Goal: Task Accomplishment & Management: Manage account settings

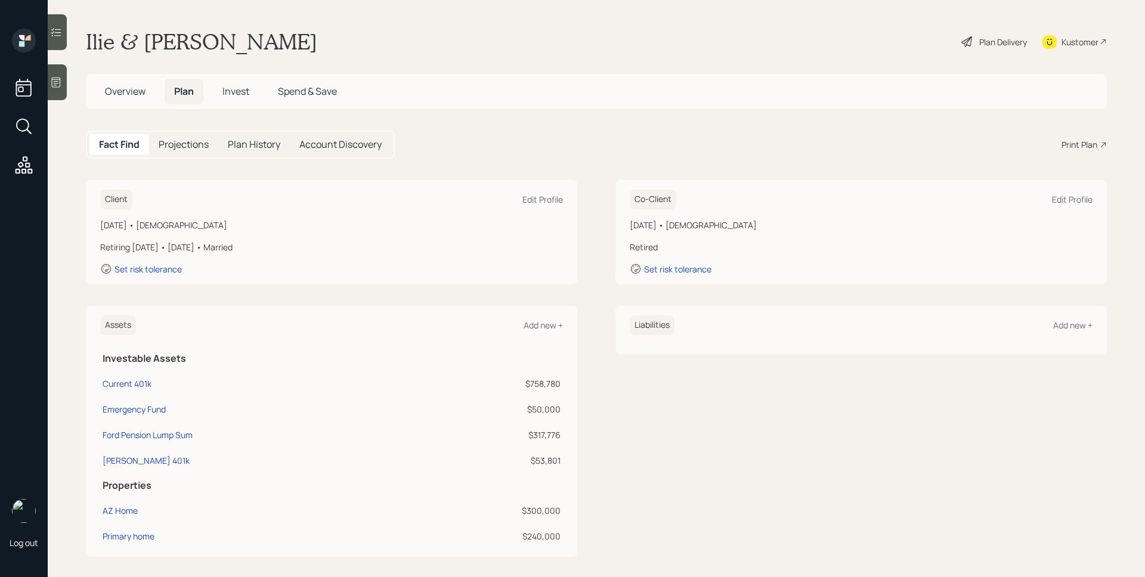
click at [227, 85] on span "Invest" at bounding box center [235, 91] width 27 height 13
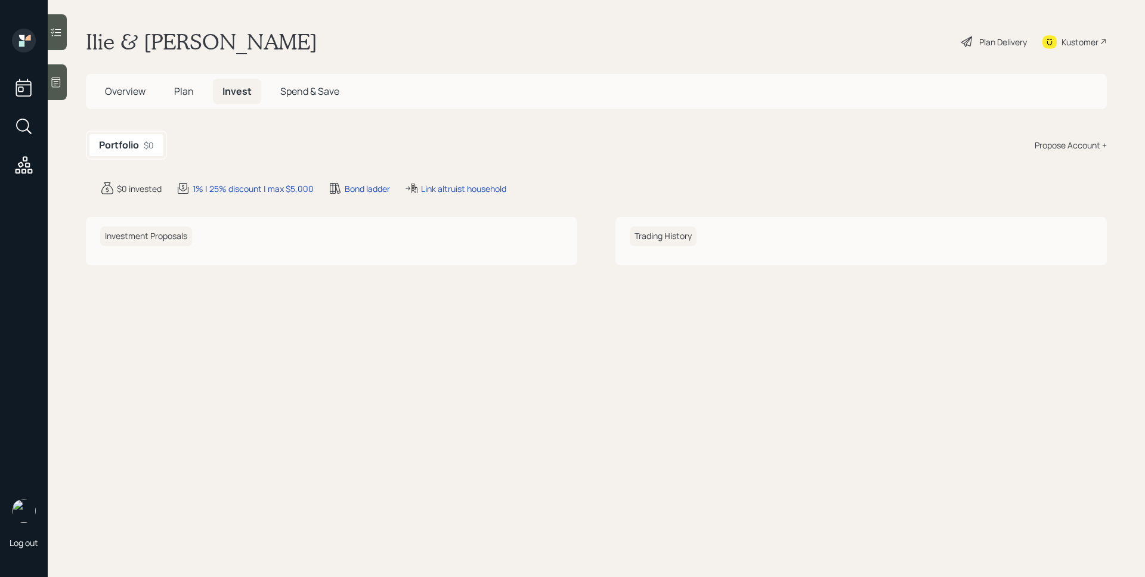
click at [157, 101] on div "Overview Plan Invest Spend & Save" at bounding box center [221, 92] width 253 height 26
click at [172, 95] on h5 "Plan" at bounding box center [184, 92] width 39 height 26
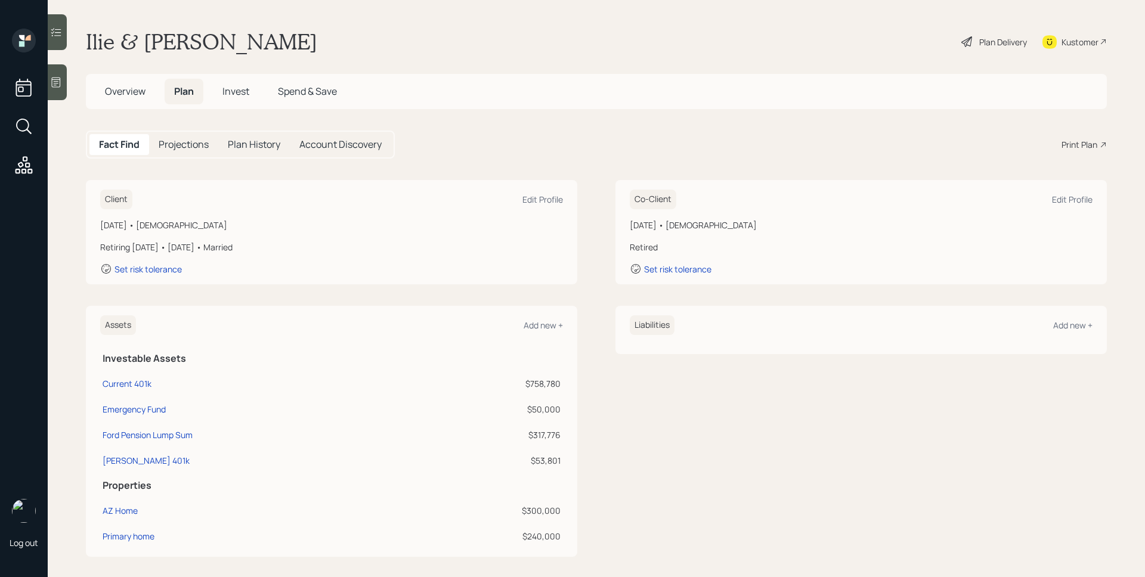
click at [979, 38] on div "Plan Delivery" at bounding box center [1003, 42] width 48 height 13
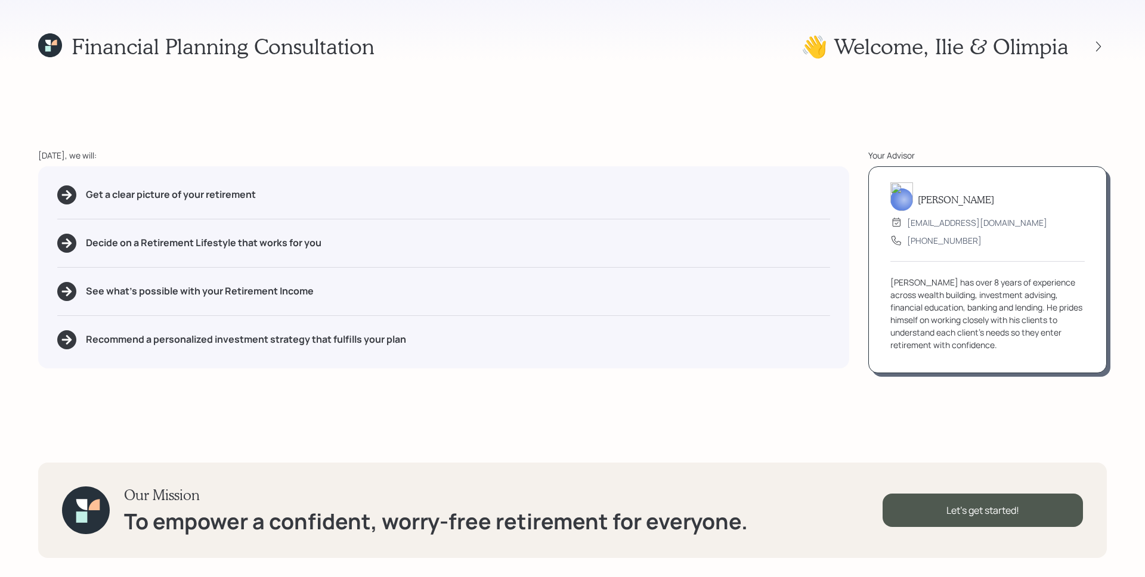
click at [913, 204] on div "[PERSON_NAME]" at bounding box center [988, 199] width 194 height 23
click at [1096, 49] on icon at bounding box center [1099, 47] width 12 height 12
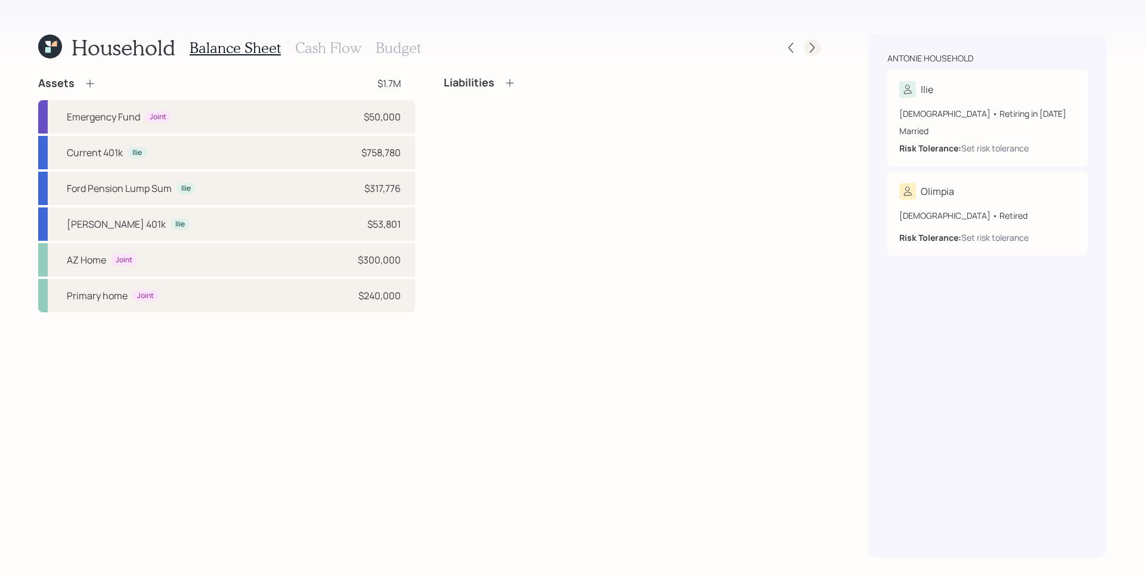
click at [811, 44] on icon at bounding box center [812, 48] width 5 height 10
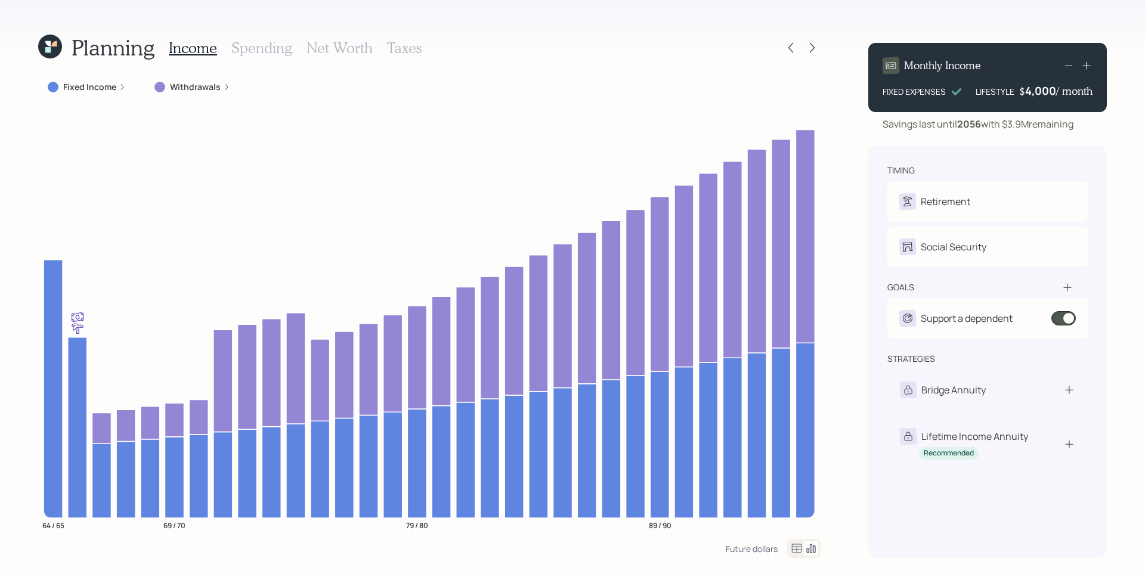
click at [1047, 89] on div "4,000" at bounding box center [1040, 91] width 31 height 14
click at [1047, 89] on div "4000" at bounding box center [1042, 91] width 30 height 14
click at [940, 144] on div "Monthly Income FIXED EXPENSES LIFESTYLE $ 6,500 / month Savings last until [DAT…" at bounding box center [987, 295] width 239 height 525
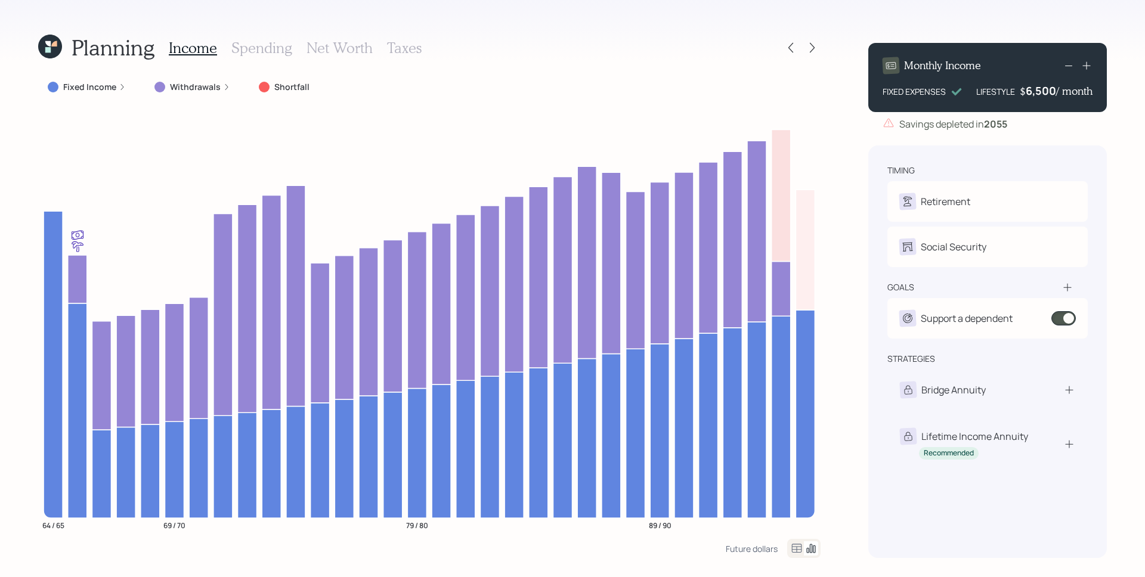
click at [254, 47] on h3 "Spending" at bounding box center [261, 47] width 61 height 17
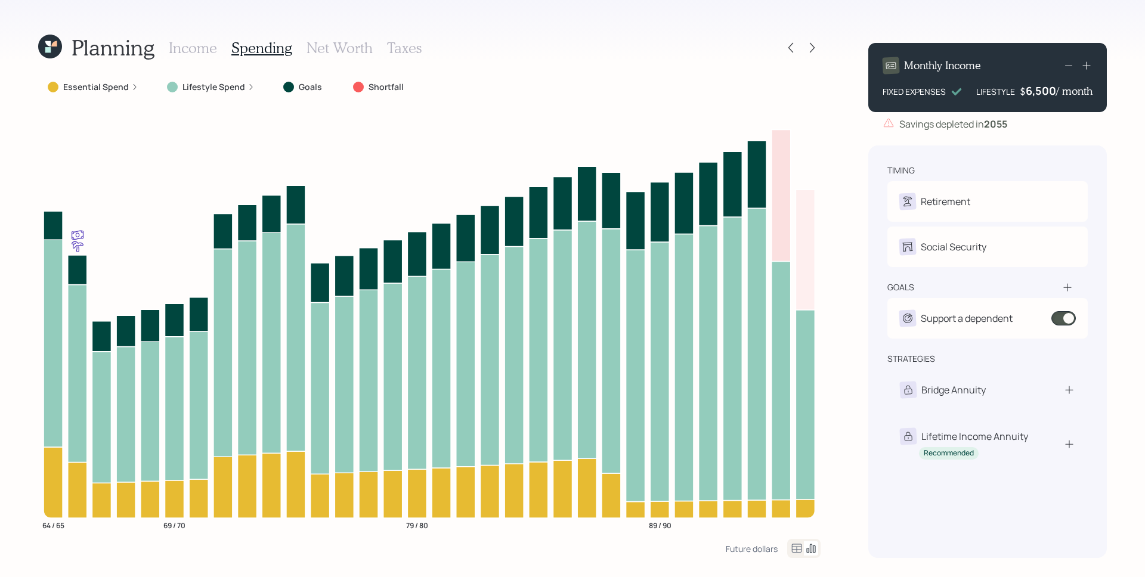
click at [128, 89] on div "Essential Spend" at bounding box center [93, 87] width 91 height 12
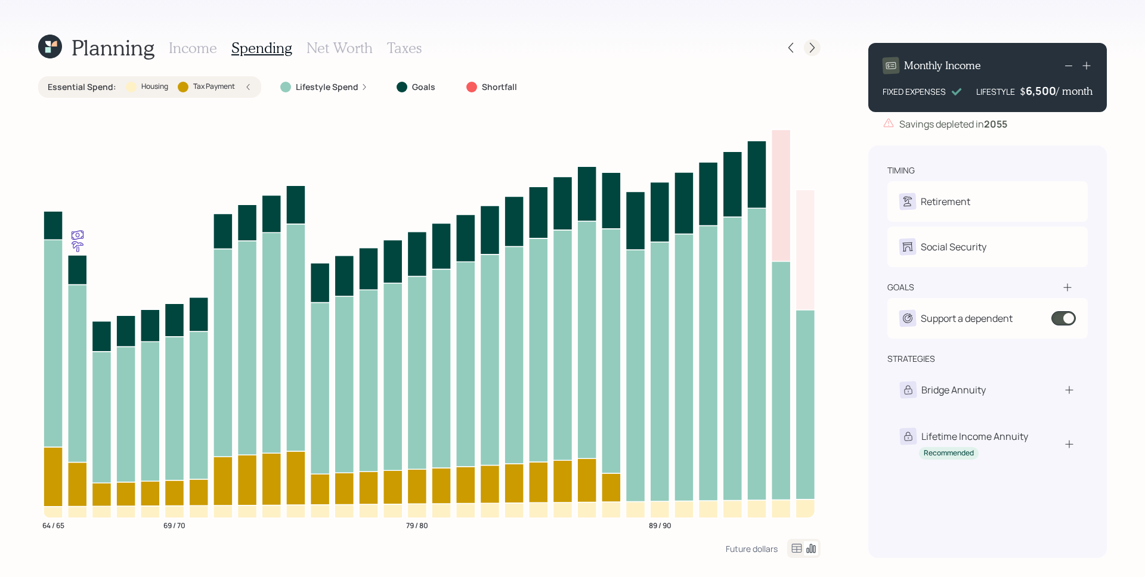
click at [812, 48] on icon at bounding box center [812, 48] width 12 height 12
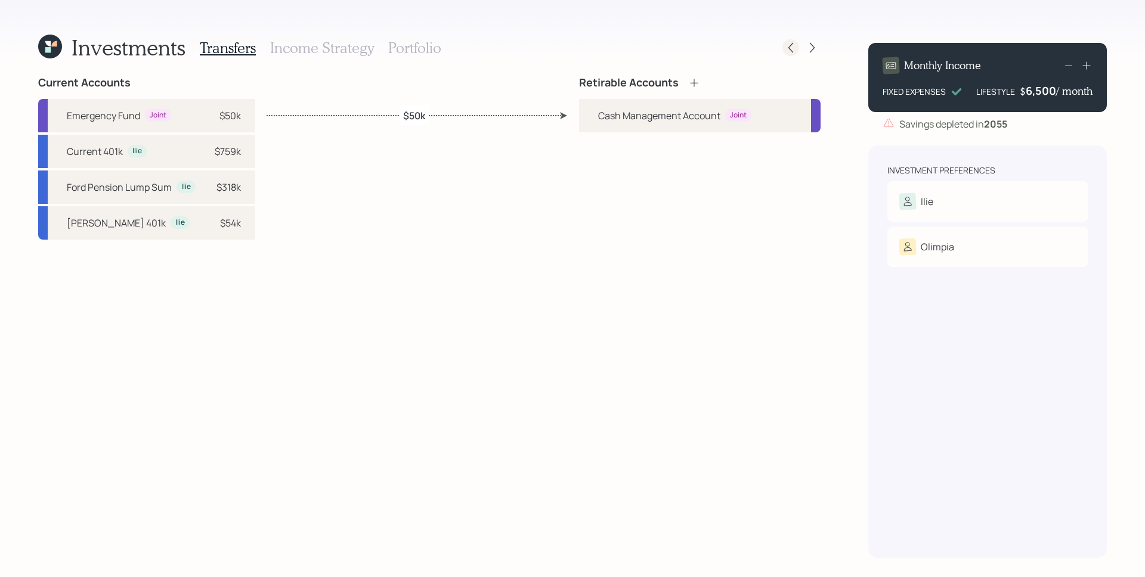
click at [796, 46] on icon at bounding box center [791, 48] width 12 height 12
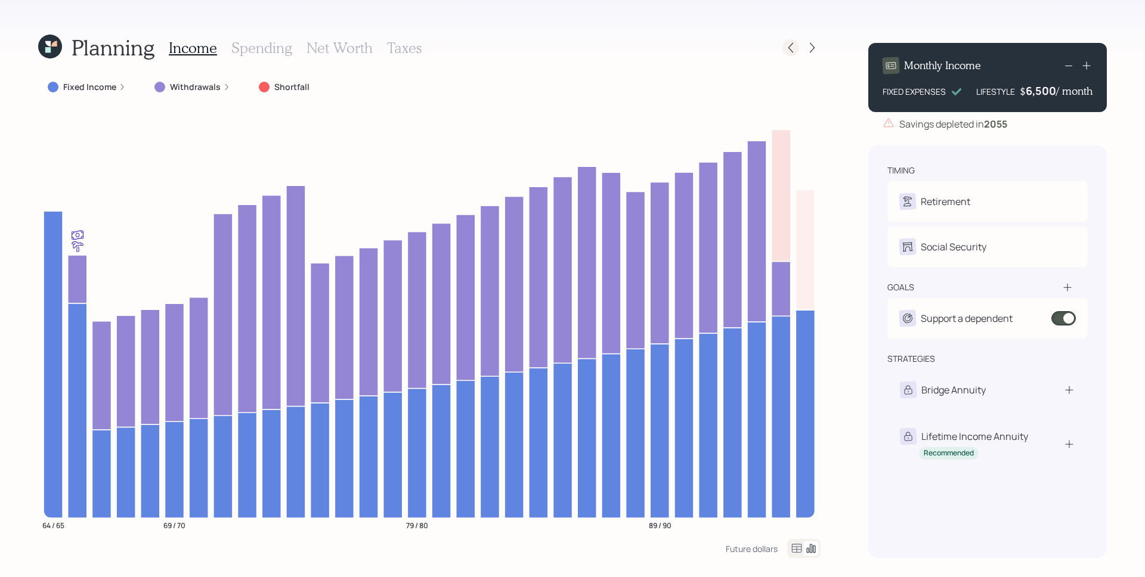
click at [786, 44] on icon at bounding box center [791, 48] width 12 height 12
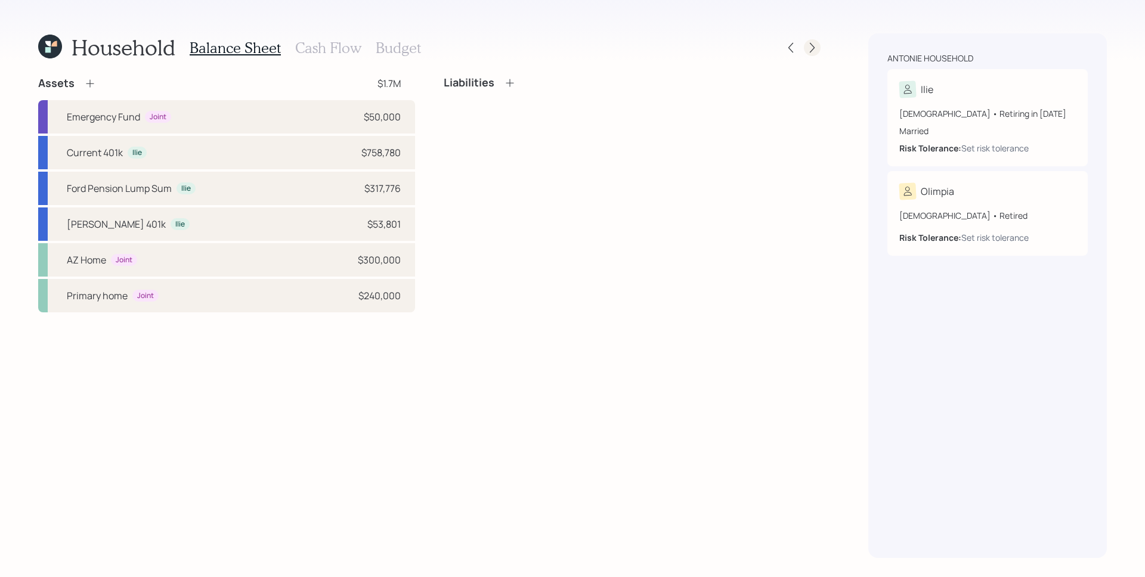
click at [810, 49] on icon at bounding box center [812, 48] width 12 height 12
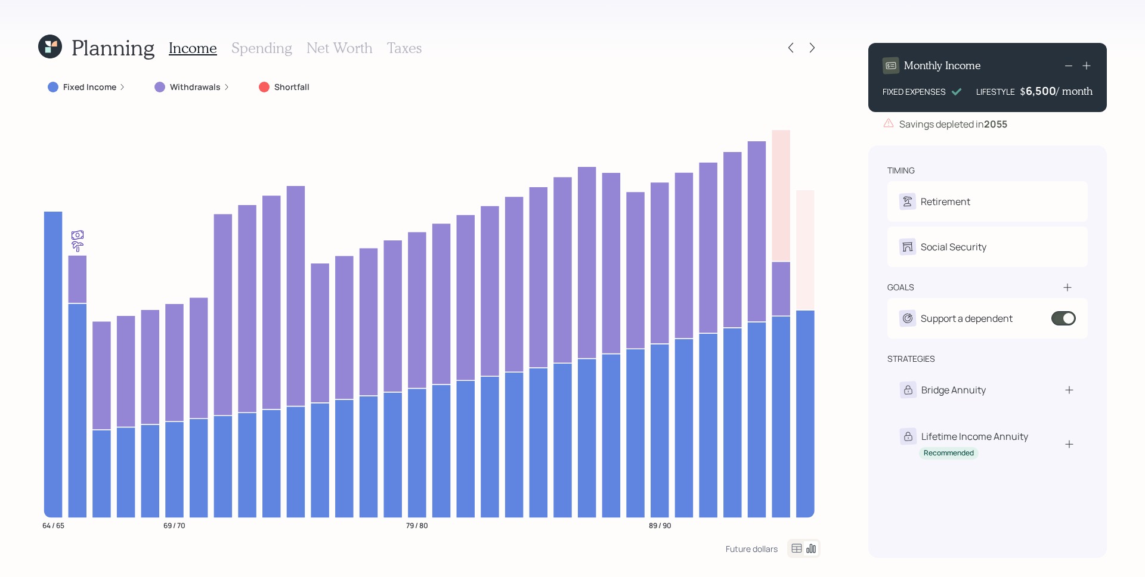
click at [810, 49] on icon at bounding box center [812, 48] width 12 height 12
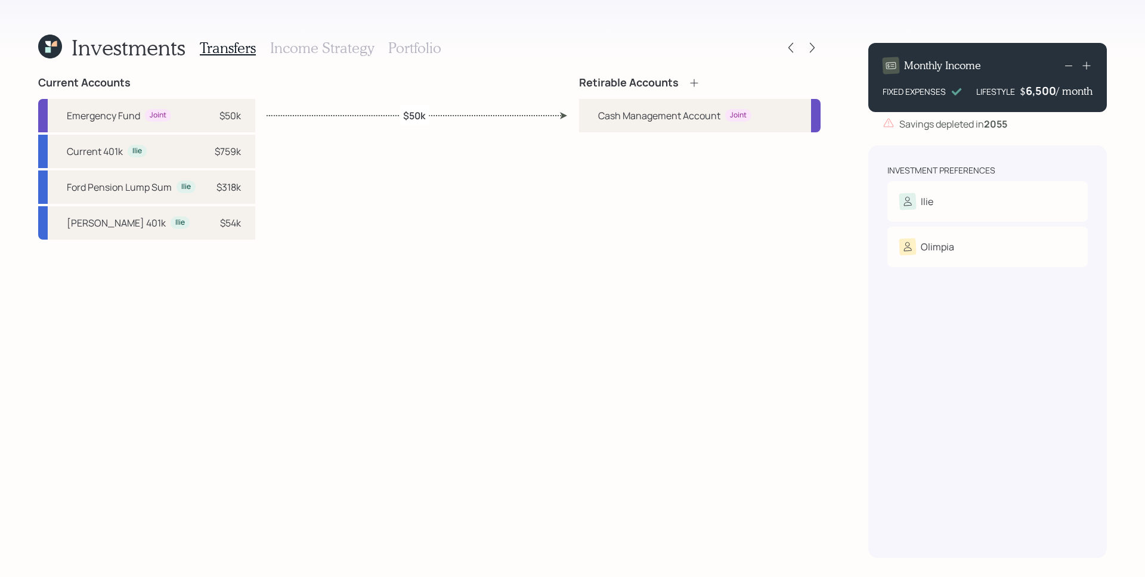
click at [701, 79] on div "Retirable Accounts" at bounding box center [700, 82] width 242 height 13
click at [698, 79] on icon at bounding box center [694, 83] width 12 height 12
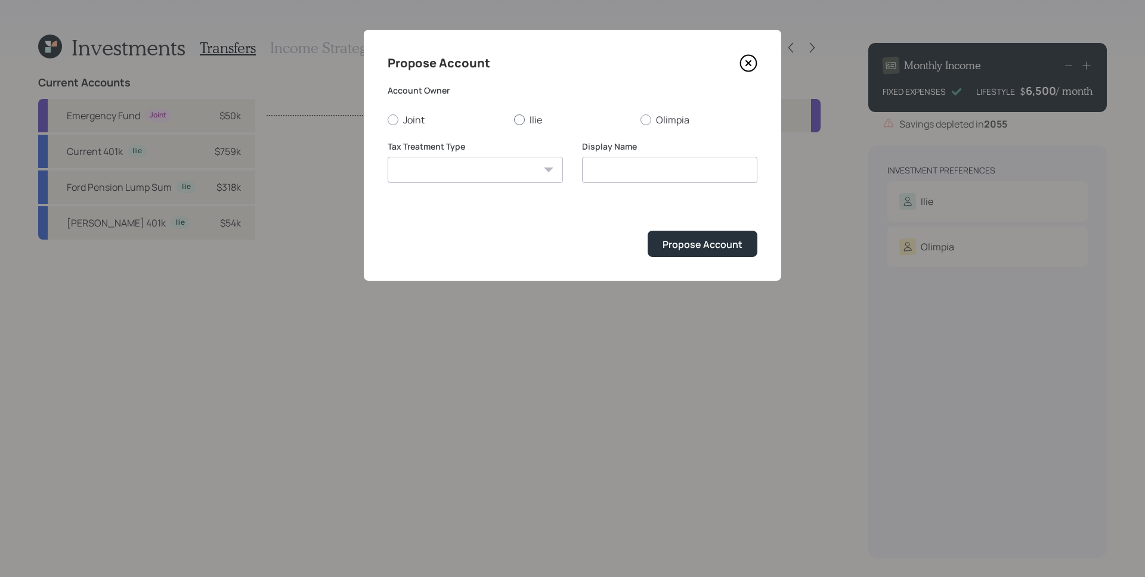
click at [526, 123] on label "Ilie" at bounding box center [572, 119] width 117 height 13
click at [514, 120] on input "Ilie" at bounding box center [514, 119] width 1 height 1
radio input "true"
click at [525, 164] on select "[PERSON_NAME] Taxable Traditional" at bounding box center [475, 170] width 175 height 26
select select "traditional"
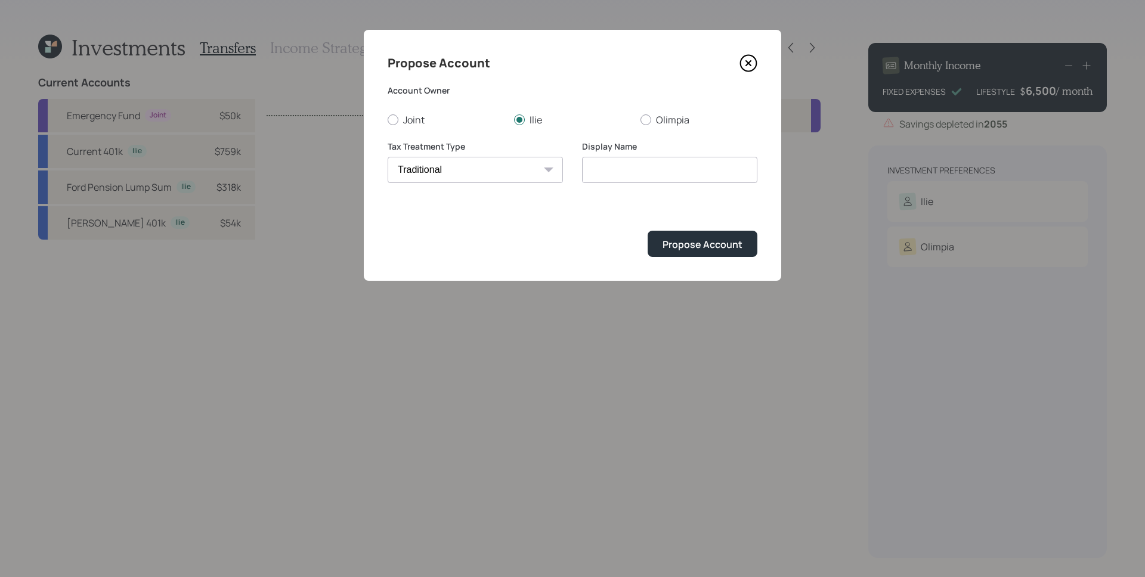
click at [388, 157] on select "[PERSON_NAME] Taxable Traditional" at bounding box center [475, 170] width 175 height 26
click at [630, 177] on input "Traditional" at bounding box center [669, 170] width 175 height 26
type input "Traditional IRA"
click at [648, 231] on button "Propose Account" at bounding box center [703, 244] width 110 height 26
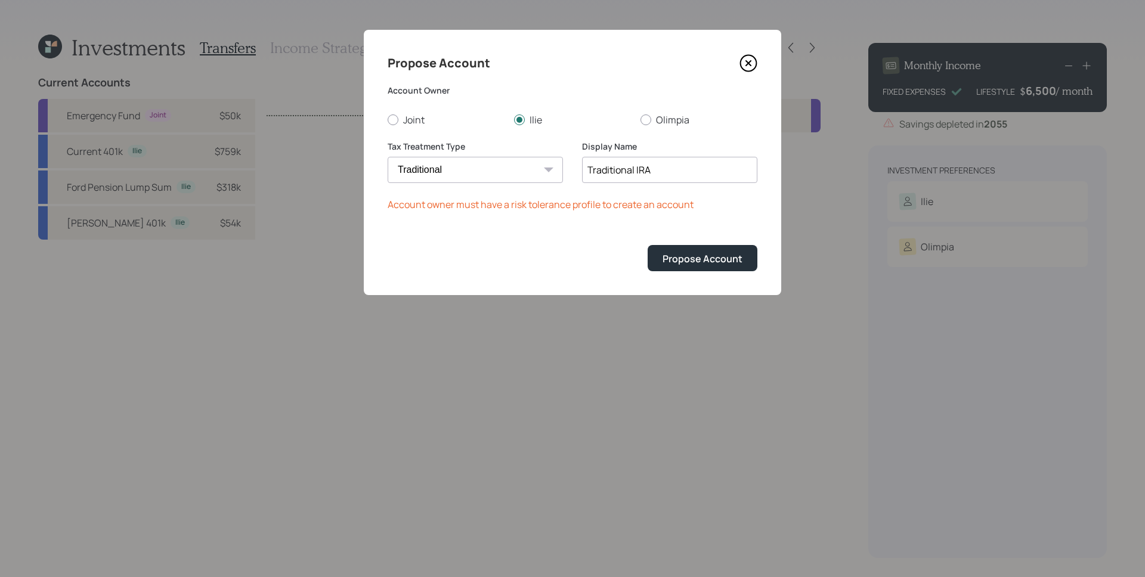
click at [755, 63] on icon at bounding box center [749, 63] width 18 height 18
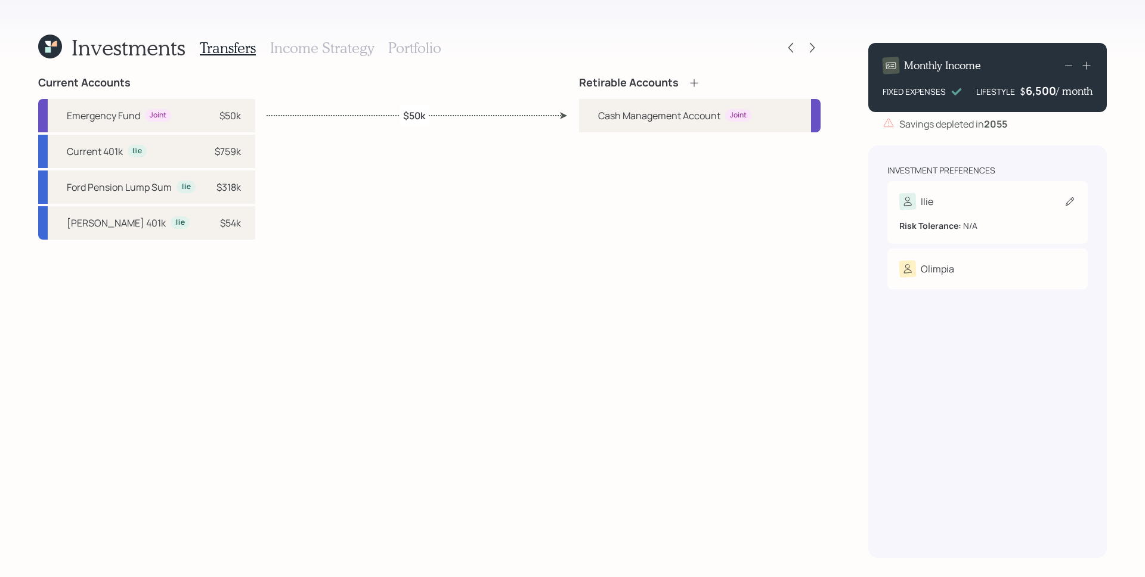
click at [950, 196] on div "Ilie" at bounding box center [987, 201] width 177 height 17
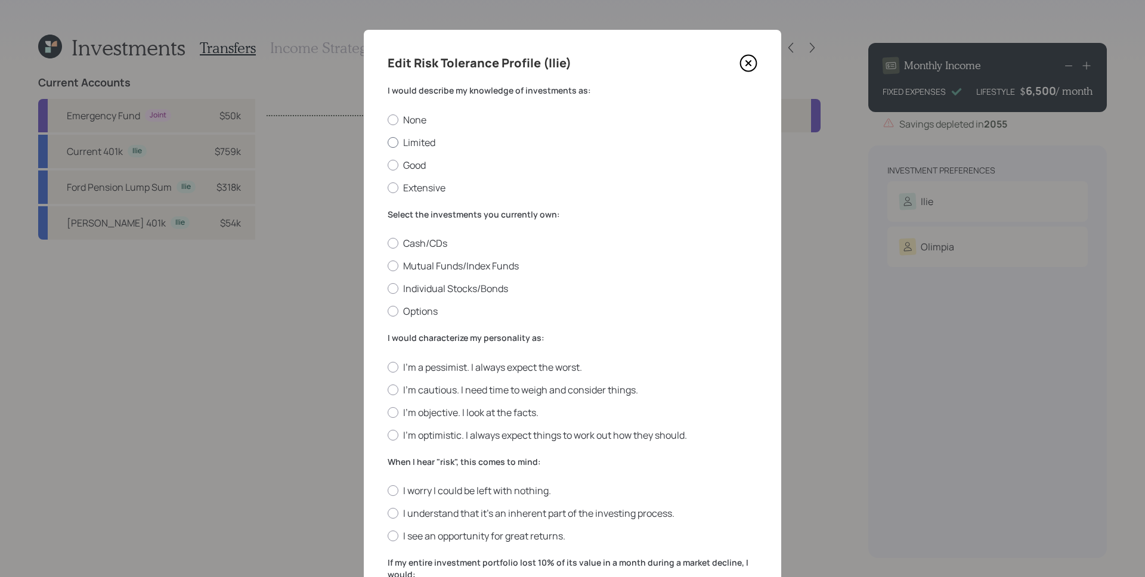
click at [422, 141] on label "Limited" at bounding box center [573, 142] width 370 height 13
click at [388, 142] on input "Limited" at bounding box center [387, 142] width 1 height 1
radio input "true"
click at [433, 258] on div "Cash/CDs Mutual Funds/Index Funds Individual Stocks/Bonds Options" at bounding box center [573, 277] width 370 height 81
click at [433, 259] on label "Mutual Funds/Index Funds" at bounding box center [573, 265] width 370 height 13
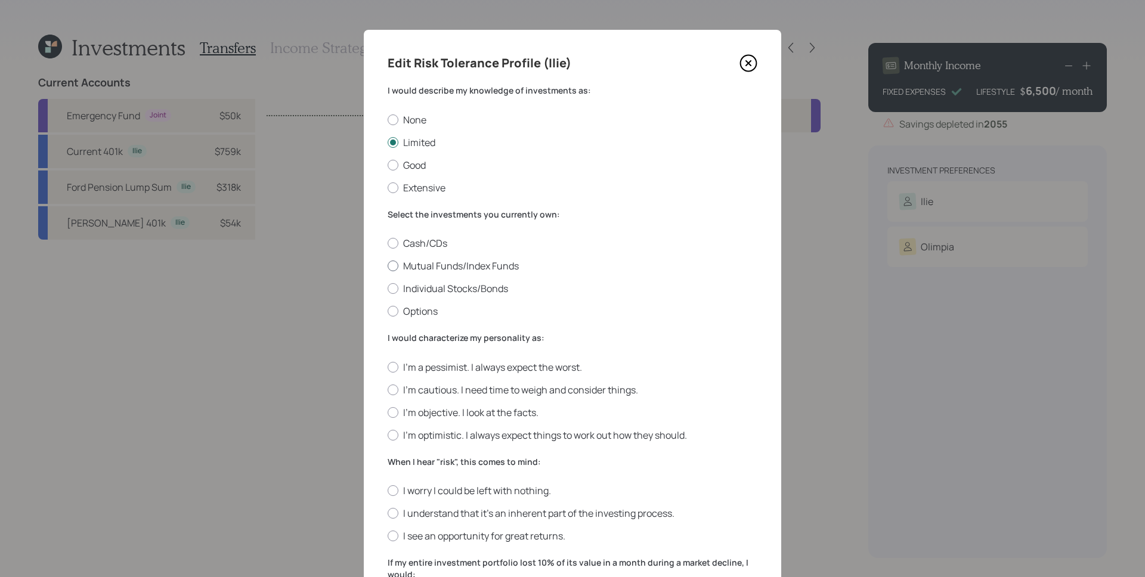
click at [388, 266] on input "Mutual Funds/Index Funds" at bounding box center [387, 266] width 1 height 1
radio input "true"
click at [434, 387] on label "I'm cautious. I need time to weigh and consider things." at bounding box center [573, 390] width 370 height 13
click at [388, 389] on input "I'm cautious. I need time to weigh and consider things." at bounding box center [387, 389] width 1 height 1
radio input "true"
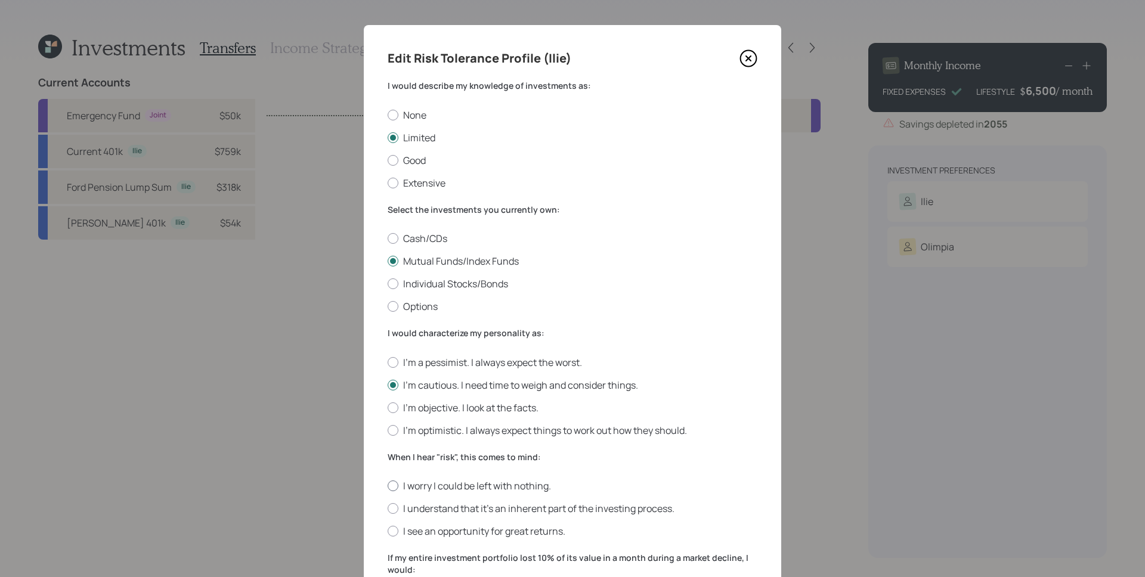
click at [503, 490] on label "I worry I could be left with nothing." at bounding box center [573, 486] width 370 height 13
click at [388, 487] on input "I worry I could be left with nothing." at bounding box center [387, 486] width 1 height 1
radio input "true"
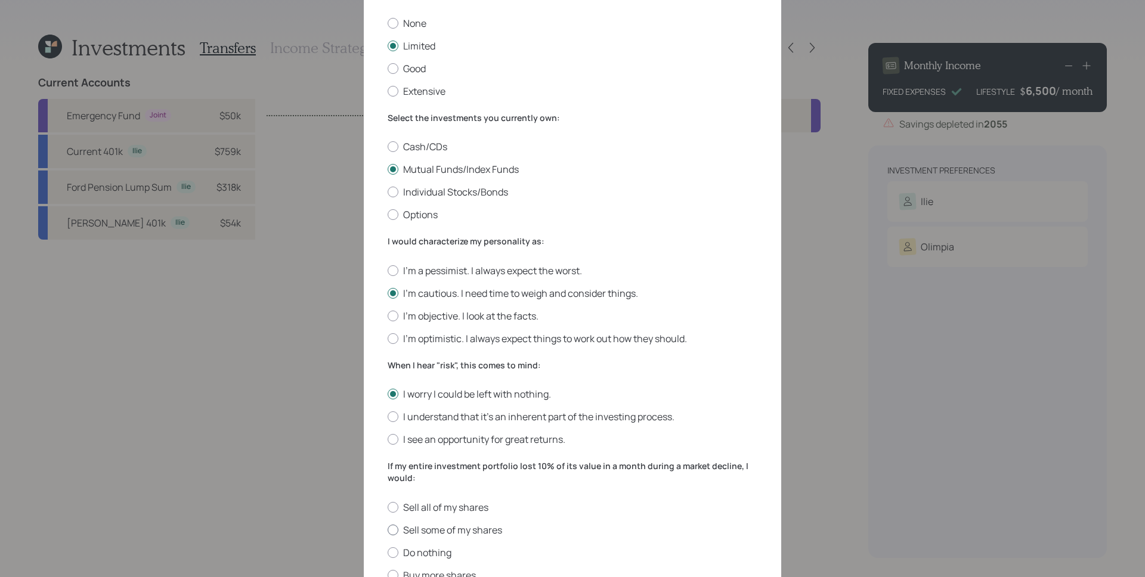
scroll to position [198, 0]
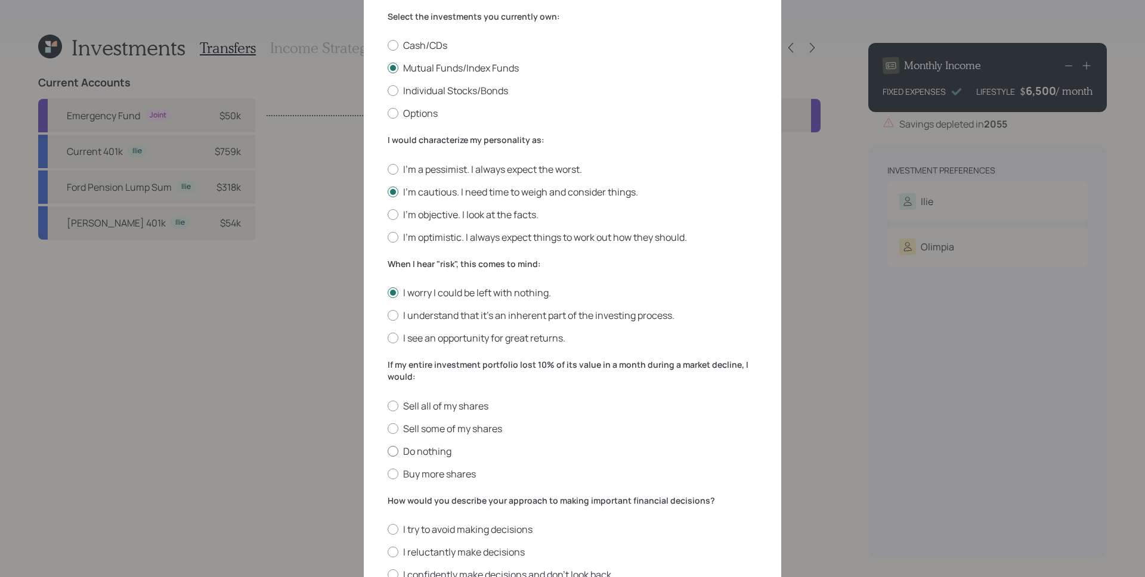
click at [431, 450] on label "Do nothing" at bounding box center [573, 451] width 370 height 13
click at [388, 451] on input "Do nothing" at bounding box center [387, 451] width 1 height 1
radio input "true"
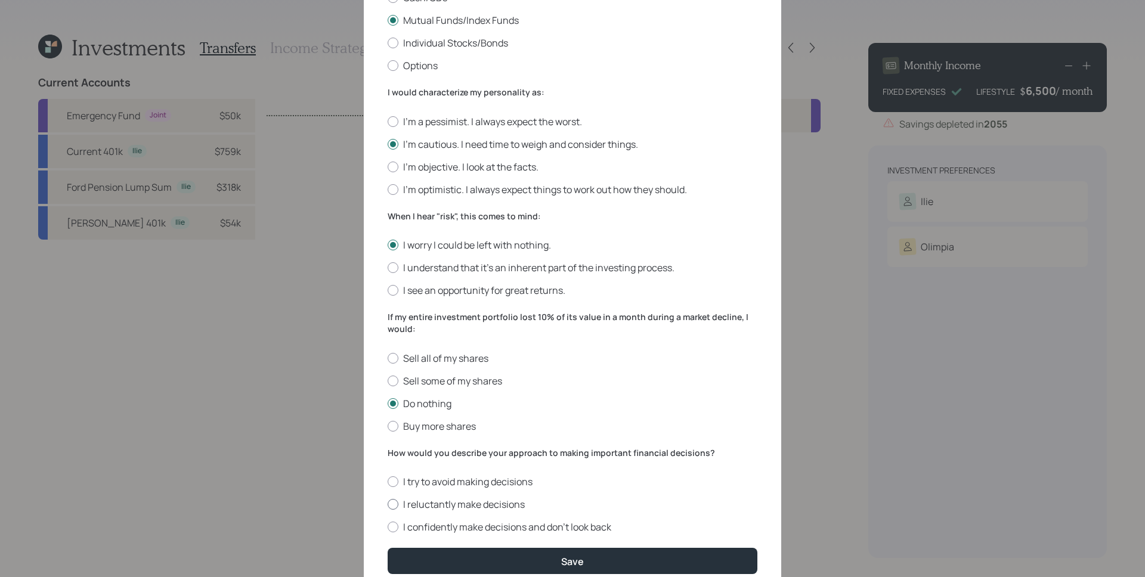
scroll to position [296, 0]
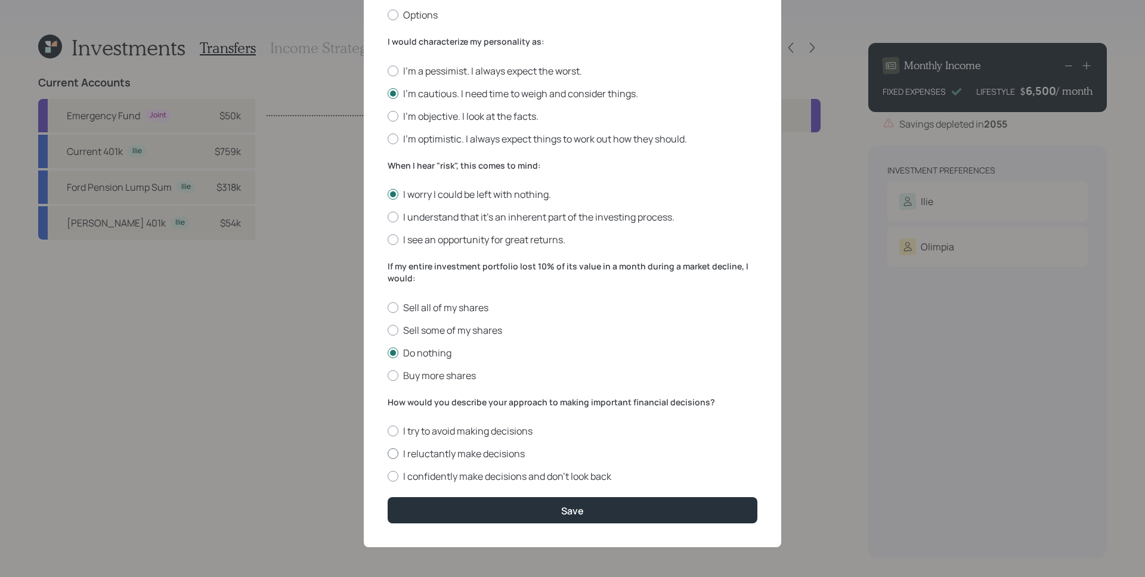
click at [426, 455] on label "I reluctantly make decisions" at bounding box center [573, 453] width 370 height 13
click at [388, 455] on input "I reluctantly make decisions" at bounding box center [387, 454] width 1 height 1
radio input "true"
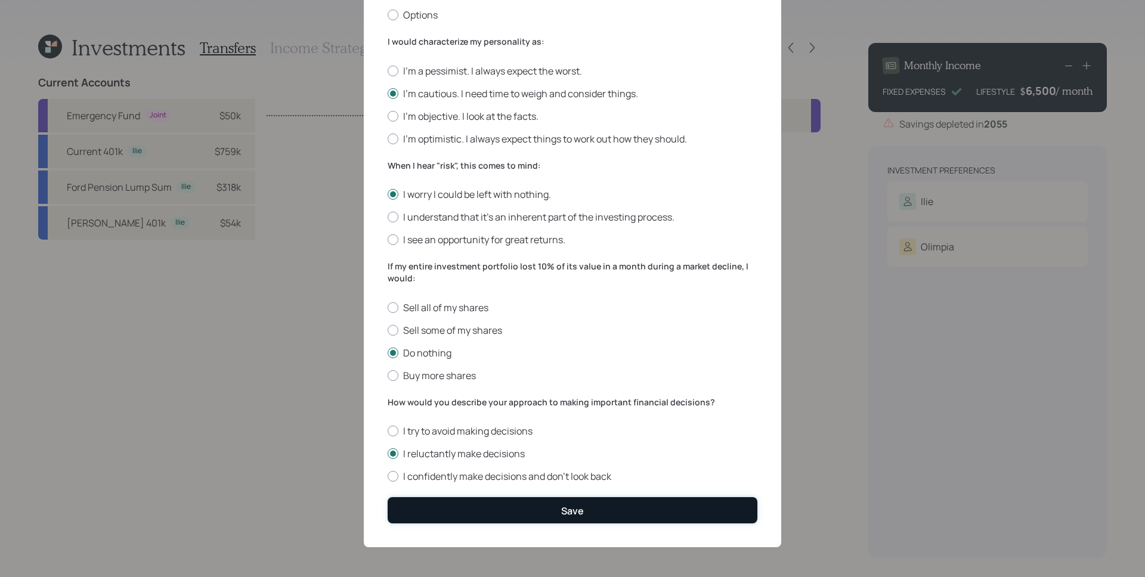
click at [549, 518] on button "Save" at bounding box center [573, 510] width 370 height 26
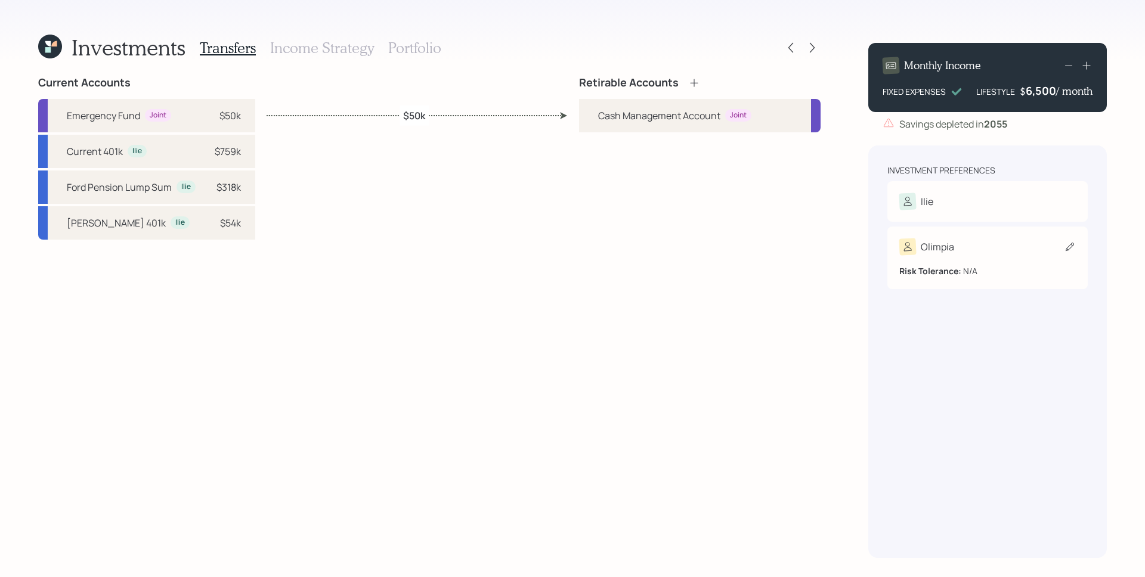
click at [981, 266] on div "Risk Tolerance: N/A" at bounding box center [987, 271] width 177 height 13
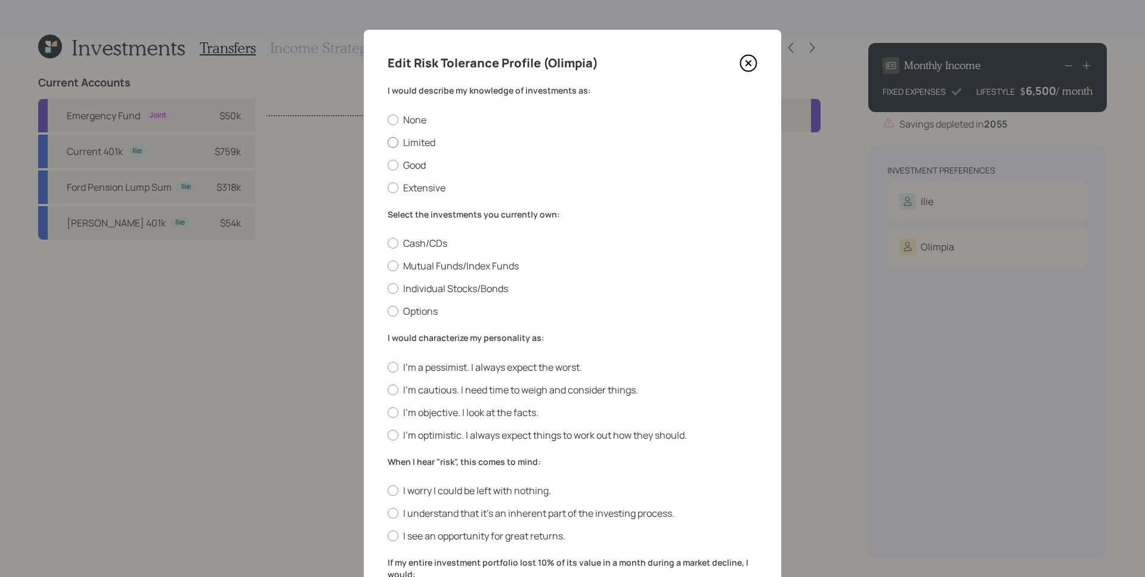
click at [419, 141] on label "Limited" at bounding box center [573, 142] width 370 height 13
click at [388, 142] on input "Limited" at bounding box center [387, 142] width 1 height 1
radio input "true"
click at [439, 271] on label "Mutual Funds/Index Funds" at bounding box center [573, 265] width 370 height 13
click at [388, 267] on input "Mutual Funds/Index Funds" at bounding box center [387, 266] width 1 height 1
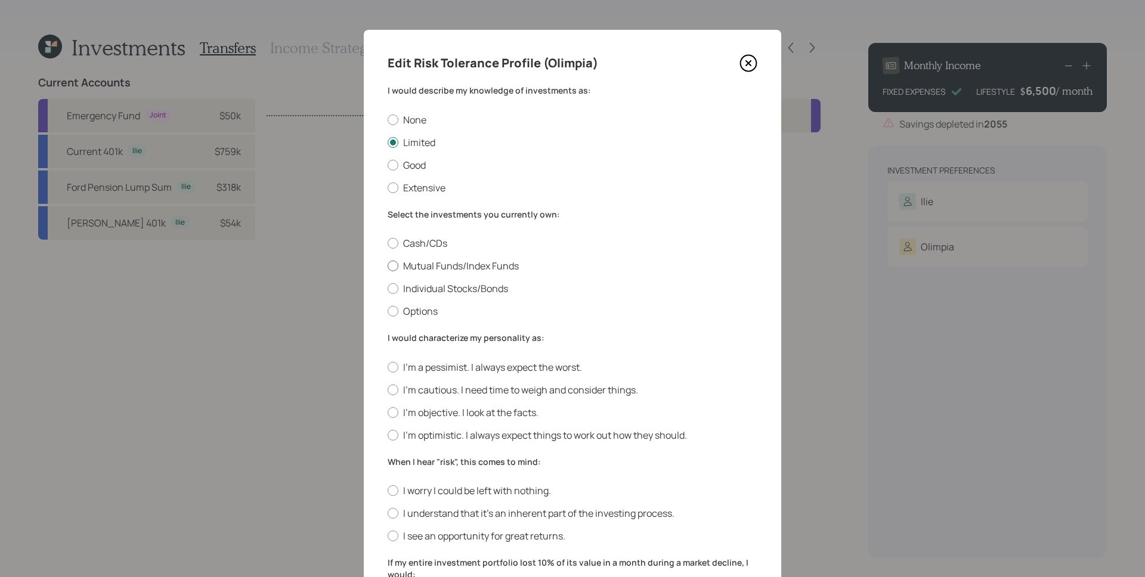
radio input "true"
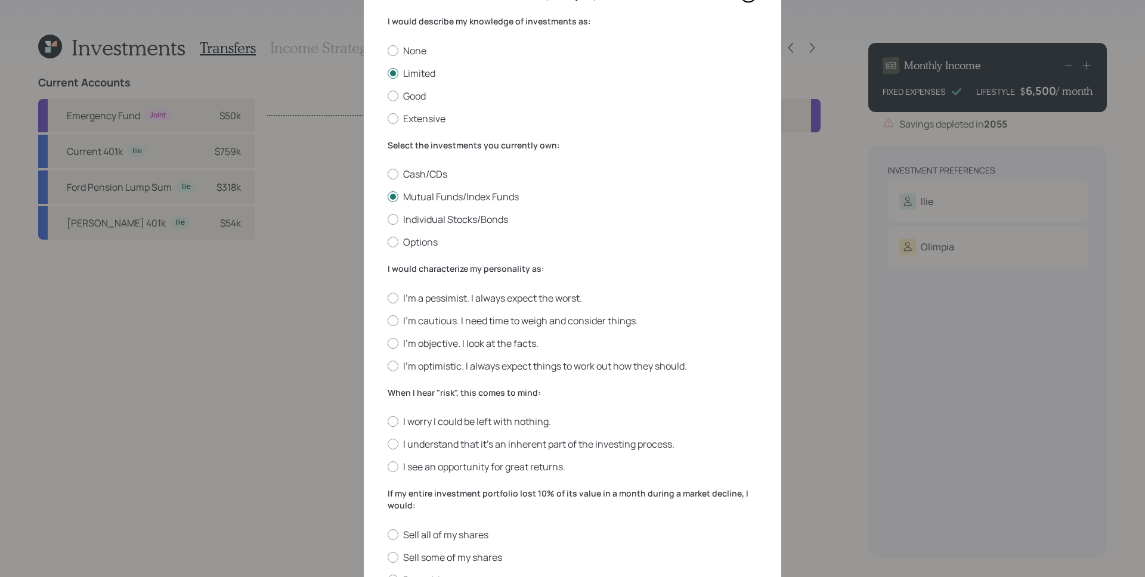
scroll to position [70, 0]
click at [442, 323] on label "I'm cautious. I need time to weigh and consider things." at bounding box center [573, 320] width 370 height 13
click at [388, 320] on input "I'm cautious. I need time to weigh and consider things." at bounding box center [387, 320] width 1 height 1
radio input "true"
click at [435, 445] on label "I understand that it’s an inherent part of the investing process." at bounding box center [573, 443] width 370 height 13
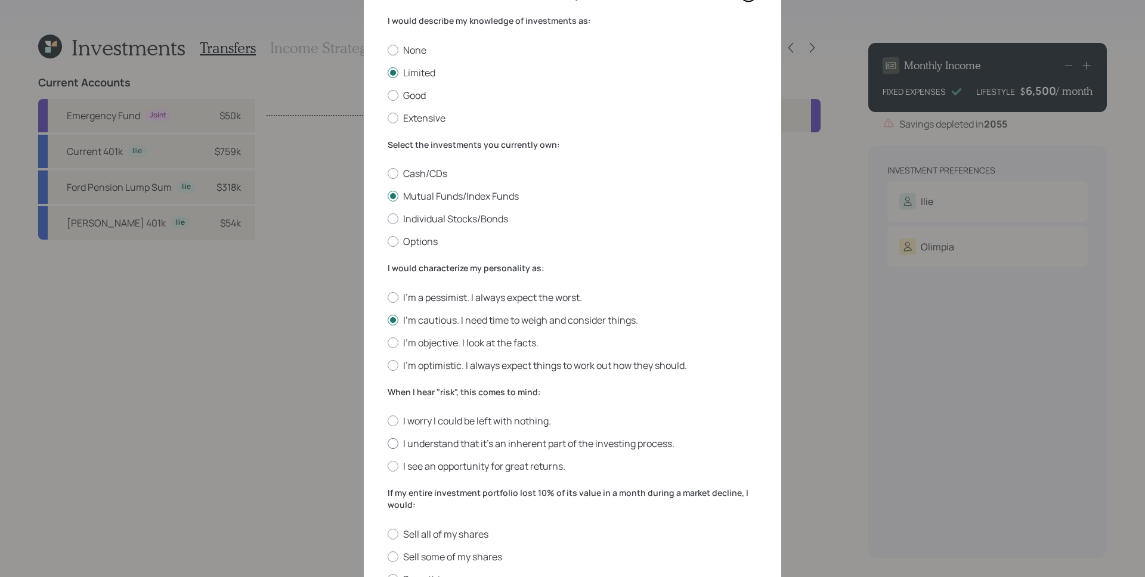
click at [388, 444] on input "I understand that it’s an inherent part of the investing process." at bounding box center [387, 444] width 1 height 1
radio input "true"
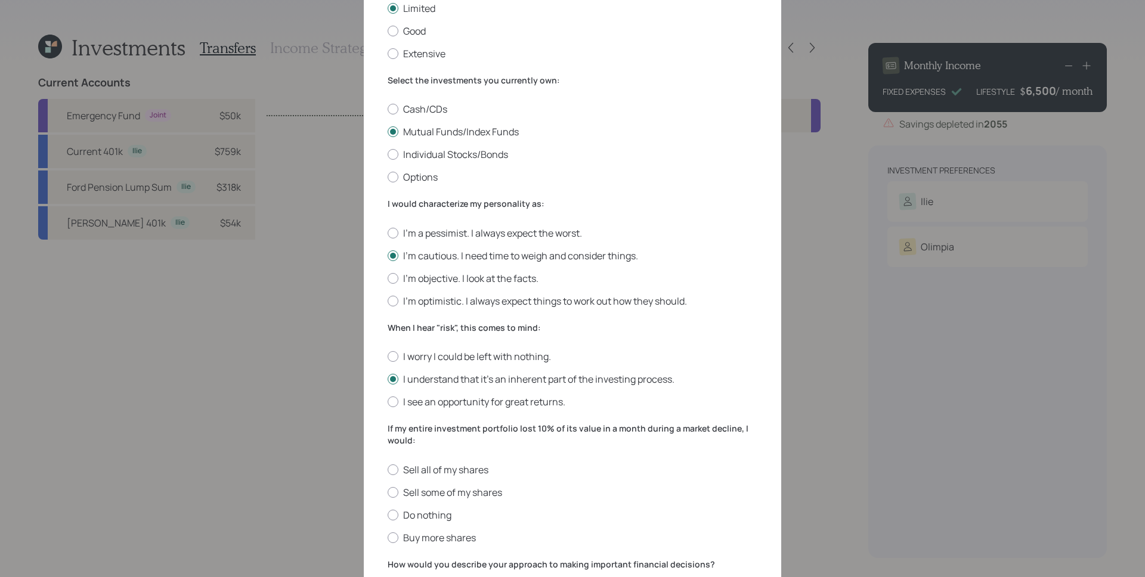
scroll to position [176, 0]
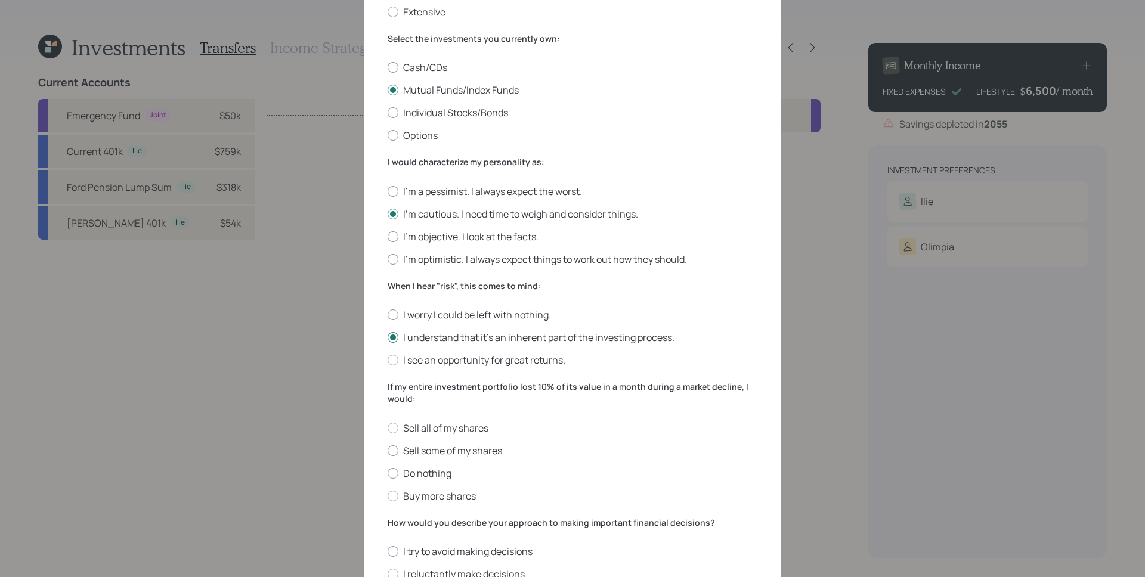
click at [439, 465] on div "Sell all of my shares Sell some of my shares Do nothing Buy more shares" at bounding box center [573, 462] width 370 height 81
click at [440, 471] on label "Do nothing" at bounding box center [573, 473] width 370 height 13
click at [388, 473] on input "Do nothing" at bounding box center [387, 473] width 1 height 1
radio input "true"
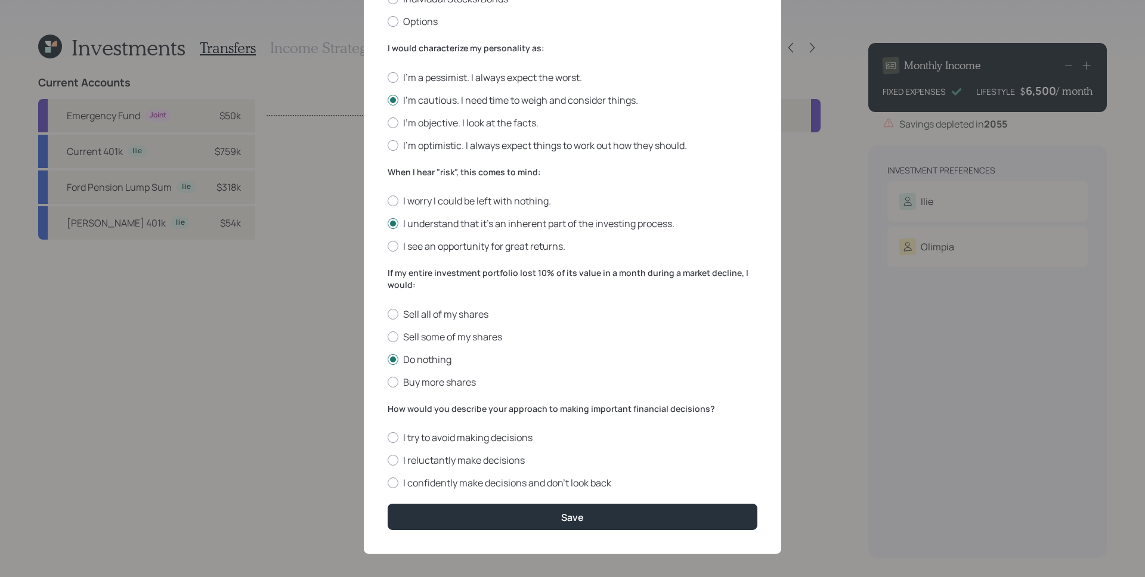
scroll to position [296, 0]
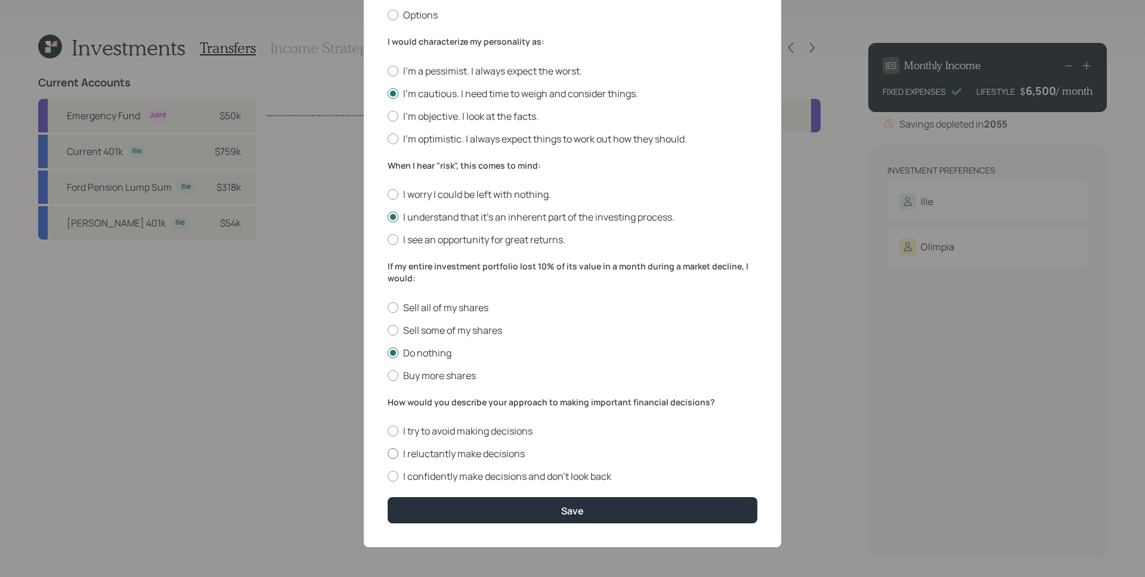
click at [445, 459] on label "I reluctantly make decisions" at bounding box center [573, 453] width 370 height 13
click at [388, 455] on input "I reluctantly make decisions" at bounding box center [387, 454] width 1 height 1
radio input "true"
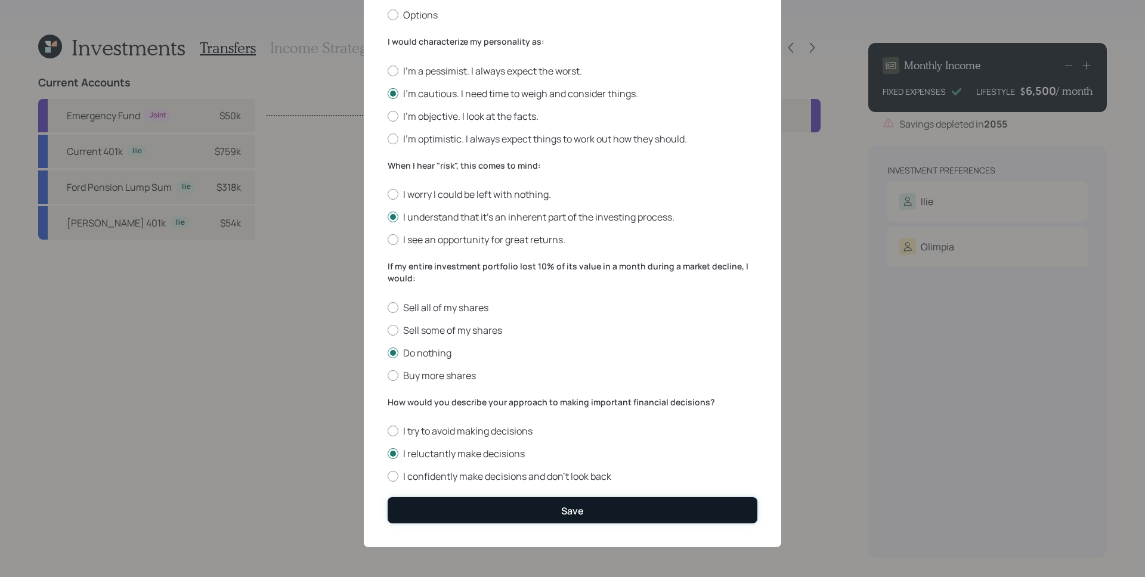
click at [491, 504] on button "Save" at bounding box center [573, 510] width 370 height 26
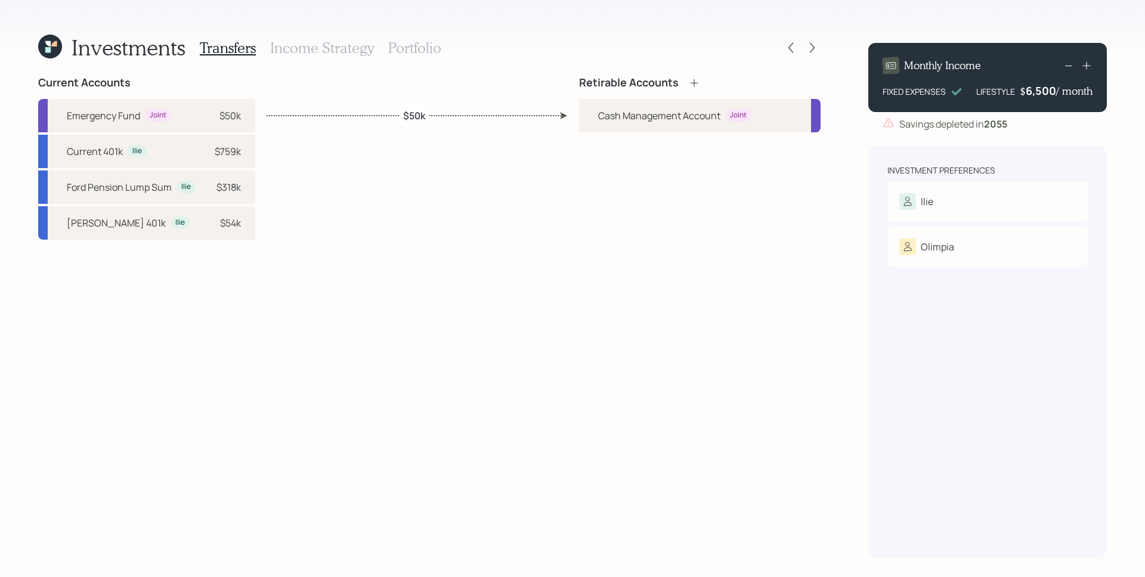
click at [696, 86] on icon at bounding box center [694, 83] width 12 height 12
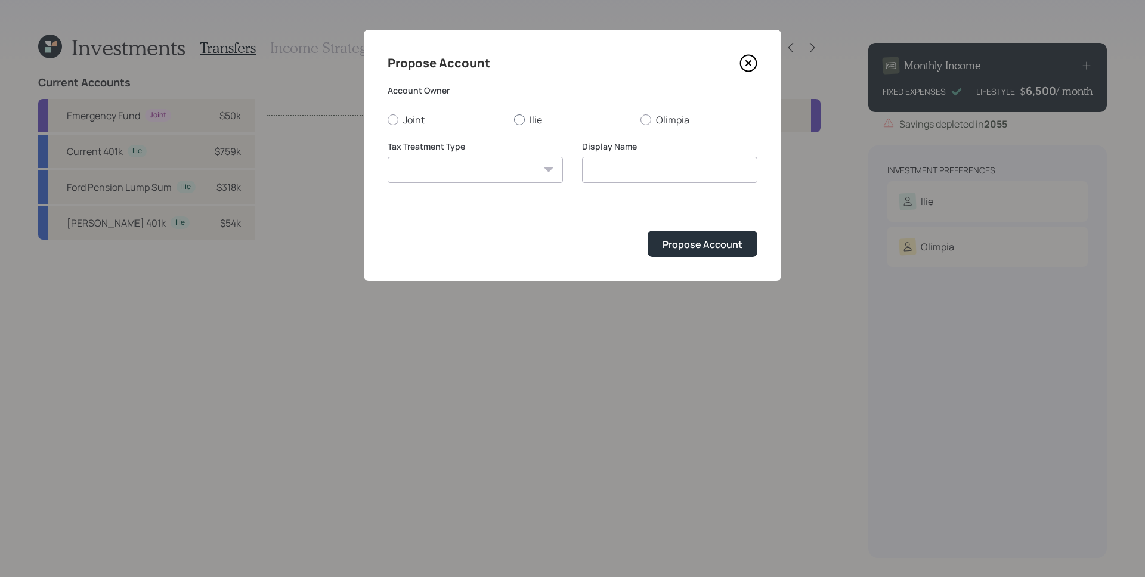
click at [542, 119] on label "Ilie" at bounding box center [572, 119] width 117 height 13
click at [514, 119] on input "Ilie" at bounding box center [514, 119] width 1 height 1
radio input "true"
click at [475, 177] on select "[PERSON_NAME] Taxable Traditional" at bounding box center [475, 170] width 175 height 26
select select "traditional"
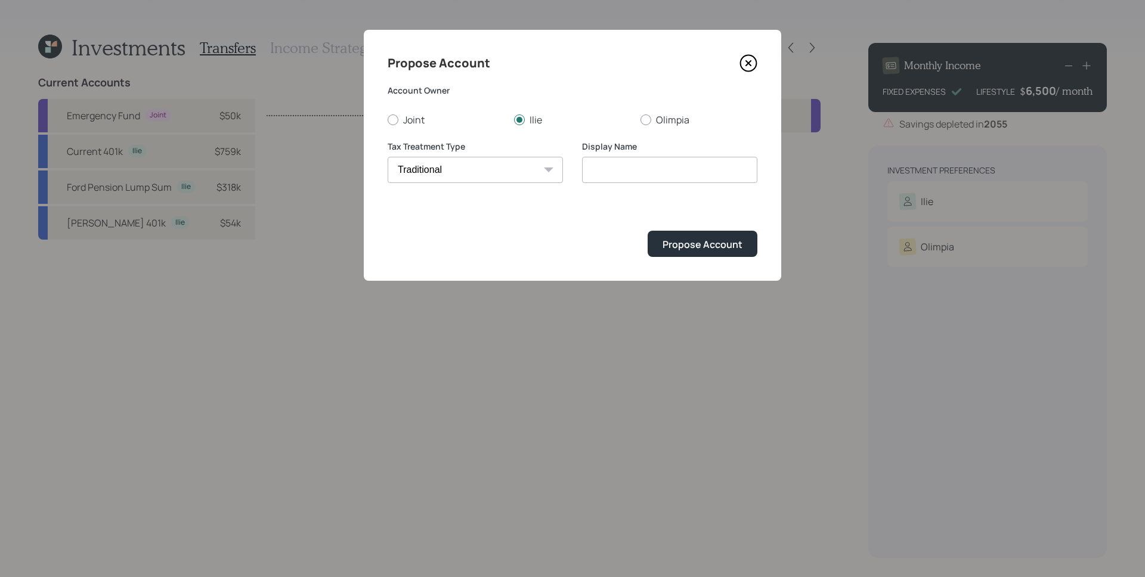
click at [388, 157] on select "[PERSON_NAME] Taxable Traditional" at bounding box center [475, 170] width 175 height 26
click at [665, 175] on input "Traditional" at bounding box center [669, 170] width 175 height 26
type input "[PERSON_NAME]'s Traditional IRA"
click at [736, 243] on div "Propose Account" at bounding box center [703, 244] width 80 height 13
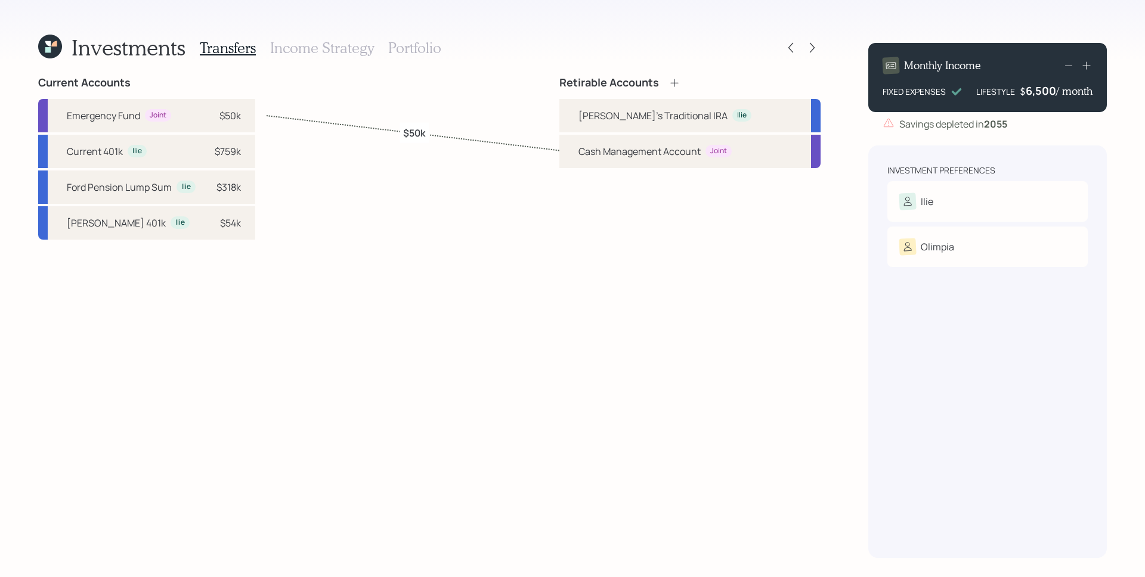
click at [678, 79] on icon at bounding box center [674, 83] width 8 height 8
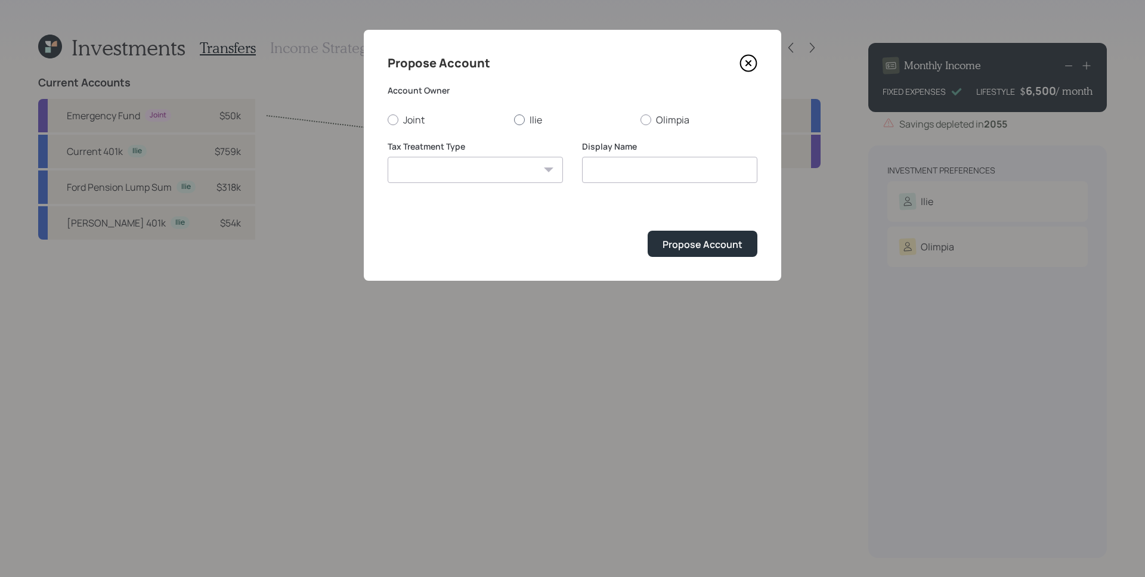
click at [528, 115] on label "Ilie" at bounding box center [572, 119] width 117 height 13
click at [514, 119] on input "Ilie" at bounding box center [514, 119] width 1 height 1
radio input "true"
click at [510, 177] on select "[PERSON_NAME] Taxable Traditional" at bounding box center [475, 170] width 175 height 26
select select "[PERSON_NAME]"
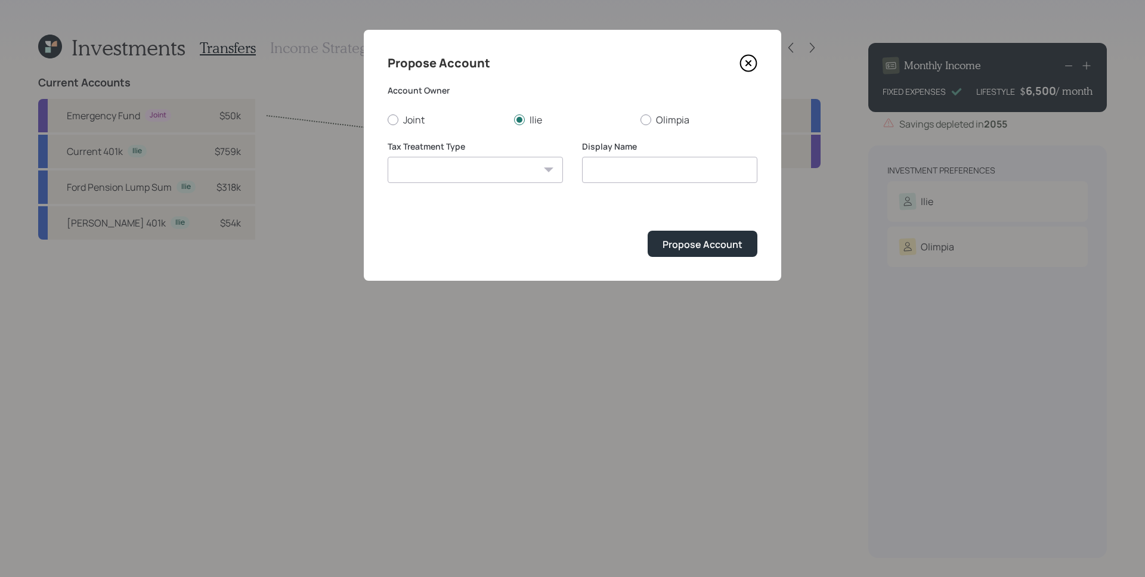
click at [388, 157] on select "[PERSON_NAME] Taxable Traditional" at bounding box center [475, 170] width 175 height 26
click at [587, 171] on input "[PERSON_NAME]" at bounding box center [669, 170] width 175 height 26
click at [684, 177] on input "[PERSON_NAME]'s [PERSON_NAME]" at bounding box center [669, 170] width 175 height 26
type input "[PERSON_NAME]'s [PERSON_NAME]"
click at [648, 231] on button "Propose Account" at bounding box center [703, 244] width 110 height 26
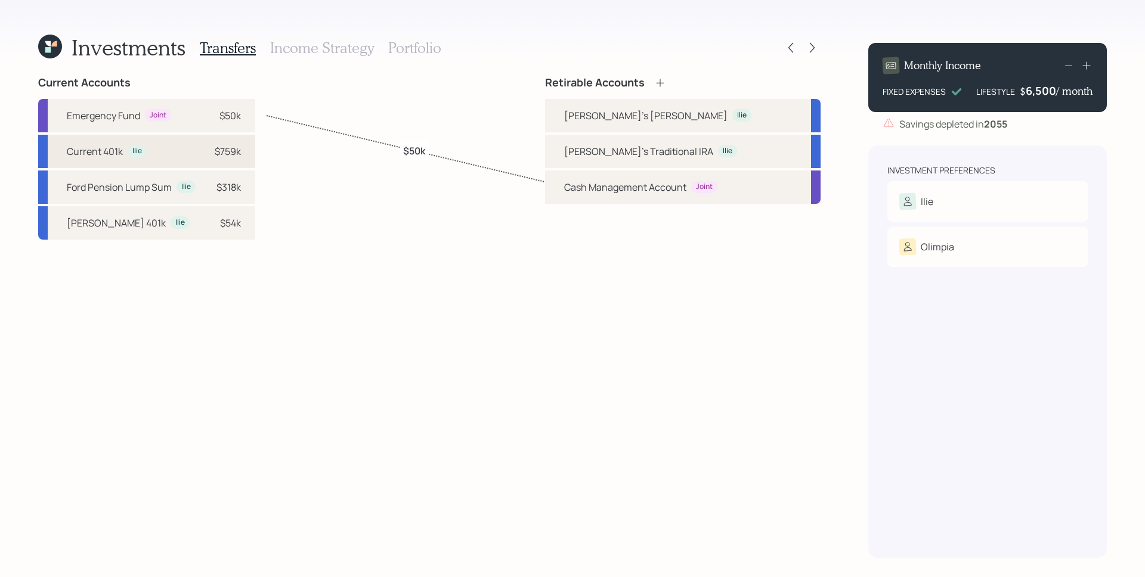
click at [215, 148] on div "$759k" at bounding box center [228, 151] width 26 height 14
click at [606, 118] on div "[PERSON_NAME]'s [PERSON_NAME]" at bounding box center [645, 116] width 163 height 14
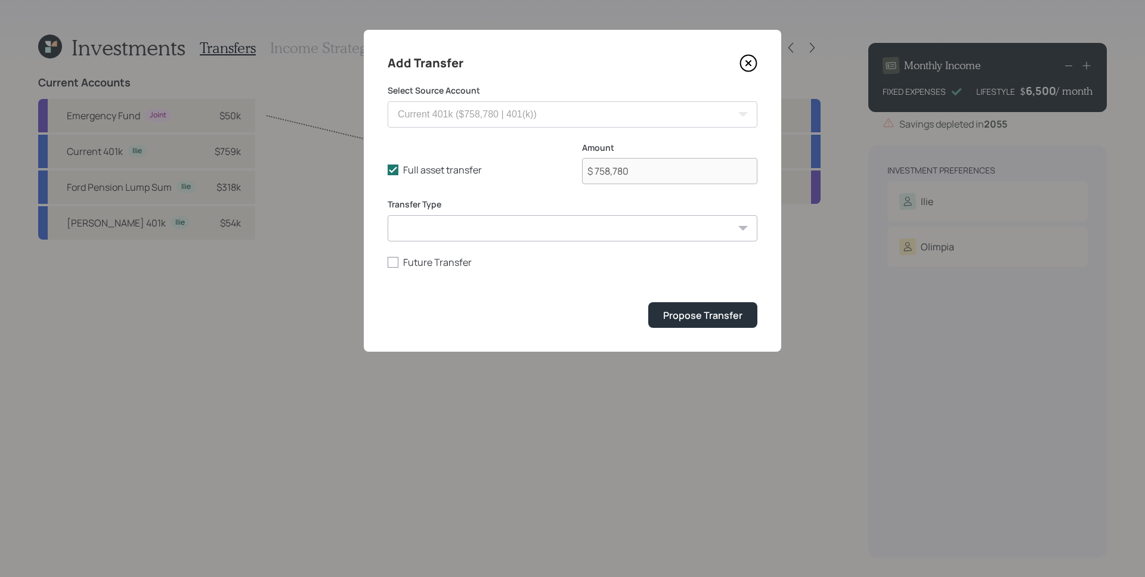
click at [757, 67] on icon at bounding box center [749, 63] width 18 height 18
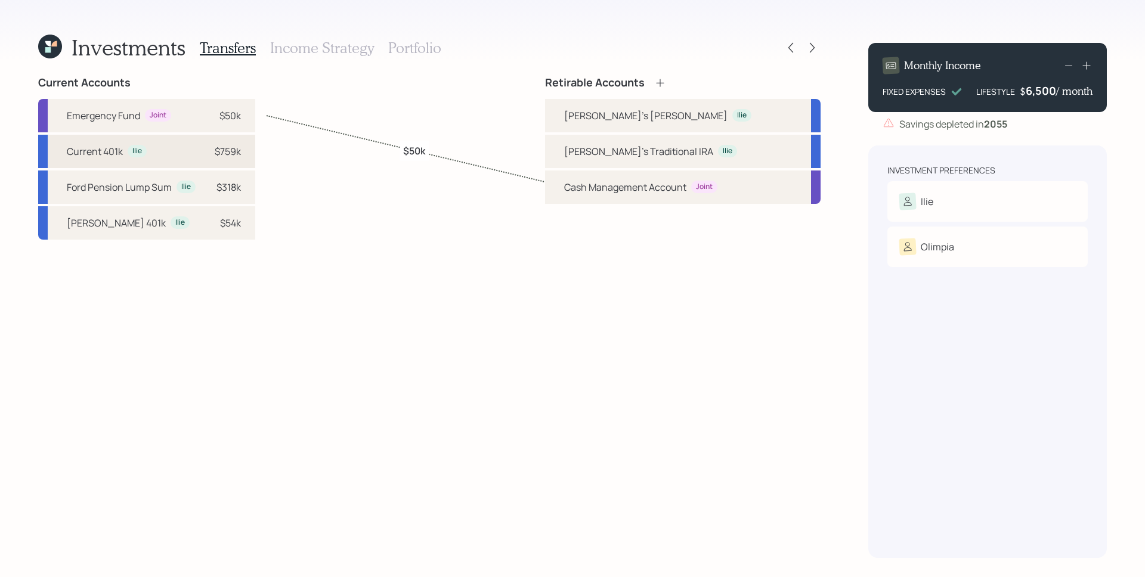
click at [233, 156] on div "$759k" at bounding box center [228, 151] width 26 height 14
click at [630, 147] on div "[PERSON_NAME]'s Traditional IRA" at bounding box center [638, 151] width 149 height 14
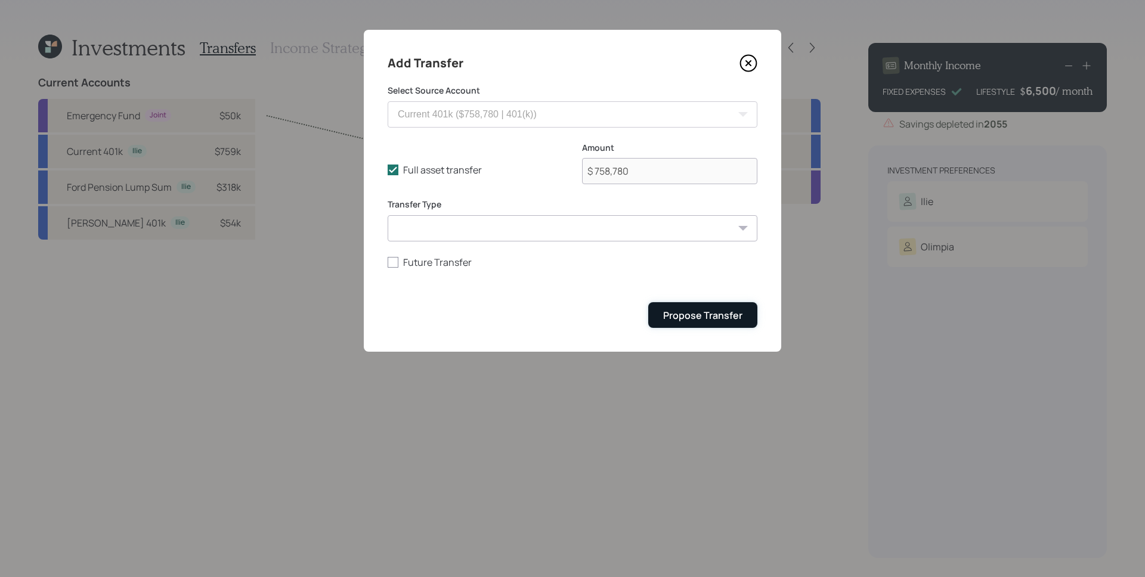
click at [722, 307] on button "Propose Transfer" at bounding box center [702, 315] width 109 height 26
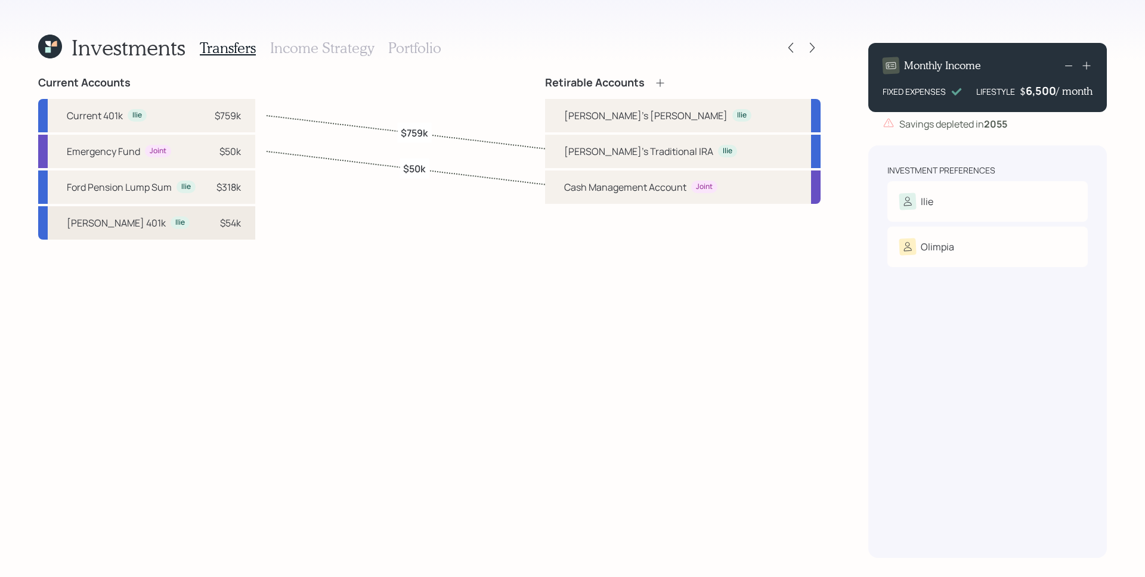
click at [186, 231] on div "[PERSON_NAME] 401k [PERSON_NAME] $54k" at bounding box center [146, 222] width 217 height 33
click at [604, 118] on div "[PERSON_NAME]'s [PERSON_NAME]" at bounding box center [645, 116] width 163 height 14
select select "d026133f-3874-40e4-8d21-0b9a2e1bdda9"
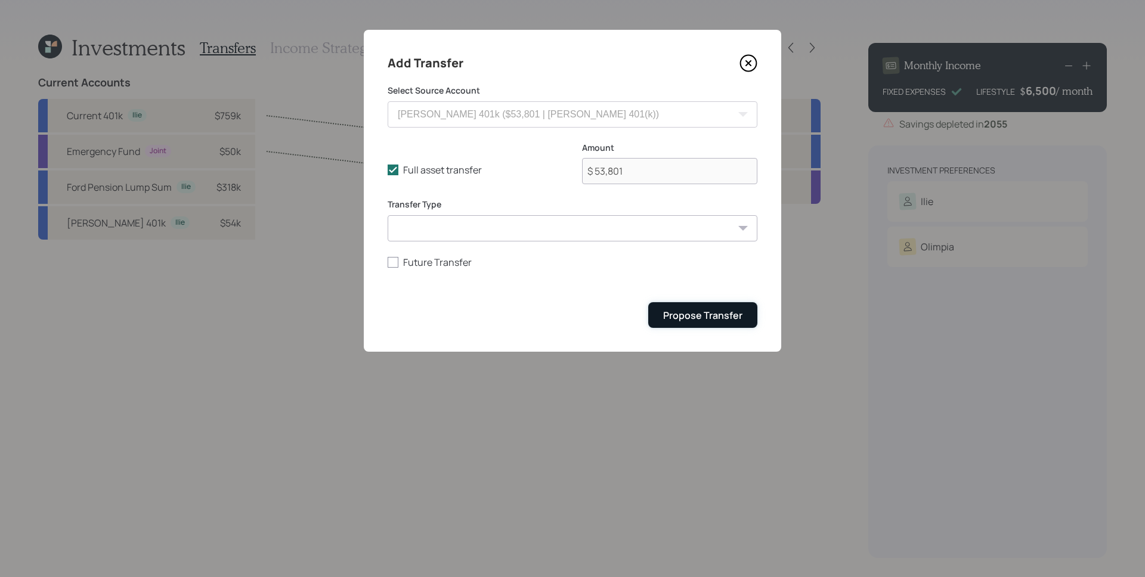
click at [716, 307] on button "Propose Transfer" at bounding box center [702, 315] width 109 height 26
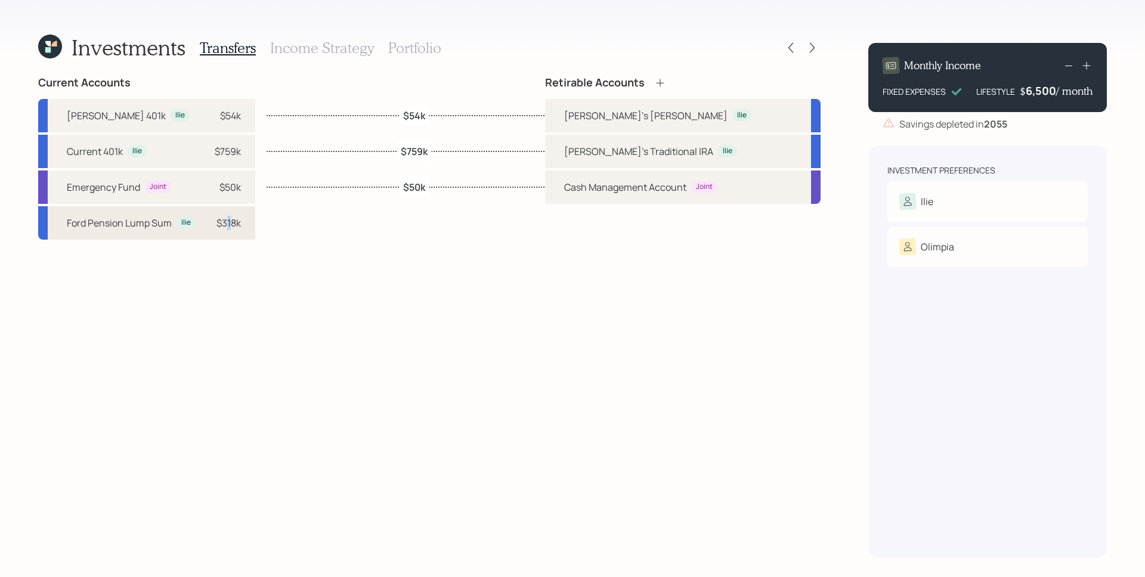
click at [228, 228] on div "$318k" at bounding box center [229, 223] width 24 height 14
click at [593, 158] on div "[PERSON_NAME]'s Traditional [PERSON_NAME]" at bounding box center [683, 151] width 276 height 33
select select "9a7be219-81f1-4309-b316-5779b1b7a504"
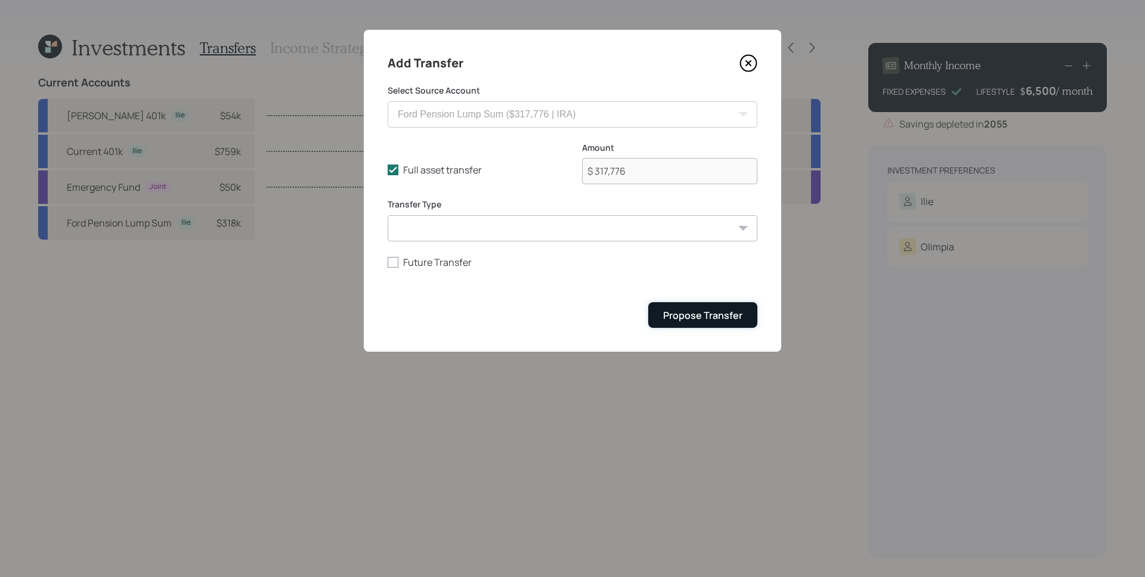
click at [700, 320] on div "Propose Transfer" at bounding box center [702, 315] width 79 height 13
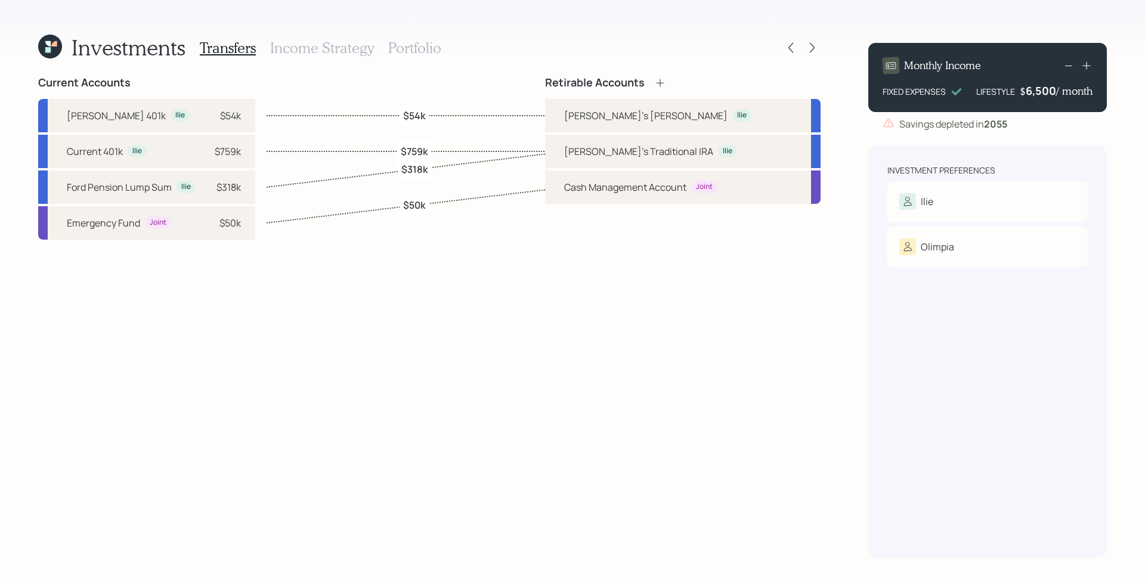
click at [288, 51] on h3 "Income Strategy" at bounding box center [322, 47] width 104 height 17
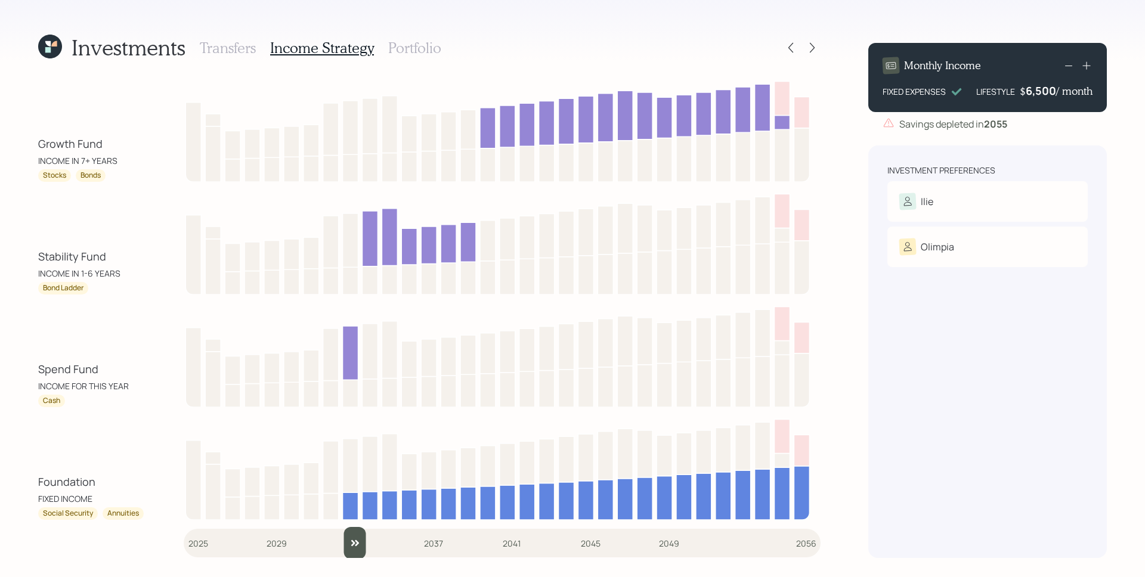
drag, startPoint x: 205, startPoint y: 536, endPoint x: 345, endPoint y: 523, distance: 140.8
click at [345, 527] on input "slider" at bounding box center [502, 543] width 637 height 32
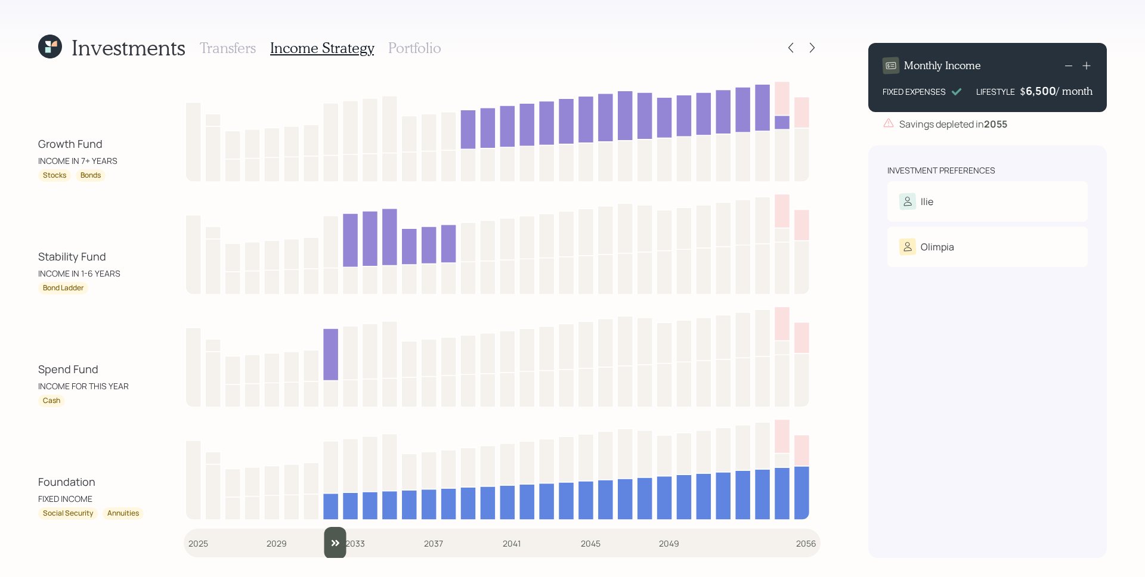
drag, startPoint x: 351, startPoint y: 543, endPoint x: 332, endPoint y: 543, distance: 18.5
type input "2032"
click at [333, 543] on input "slider" at bounding box center [502, 543] width 637 height 32
click at [438, 53] on h3 "Portfolio" at bounding box center [414, 47] width 53 height 17
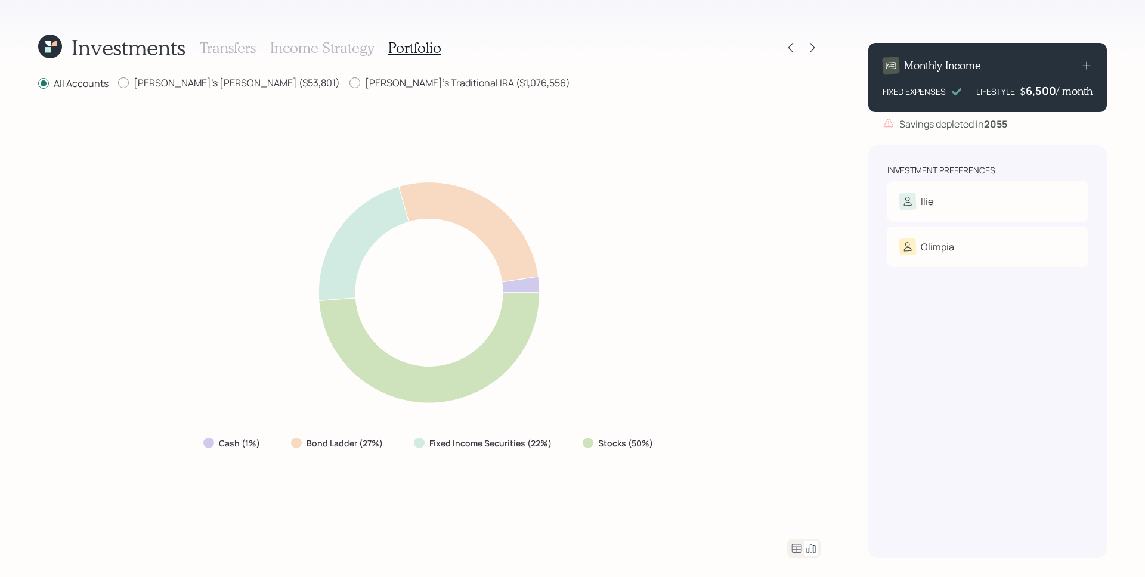
click at [1044, 86] on div "6,500" at bounding box center [1041, 91] width 30 height 14
click at [1044, 86] on div "6500" at bounding box center [1042, 91] width 30 height 14
click at [1058, 126] on div "Savings depleted in [DATE]" at bounding box center [987, 124] width 239 height 14
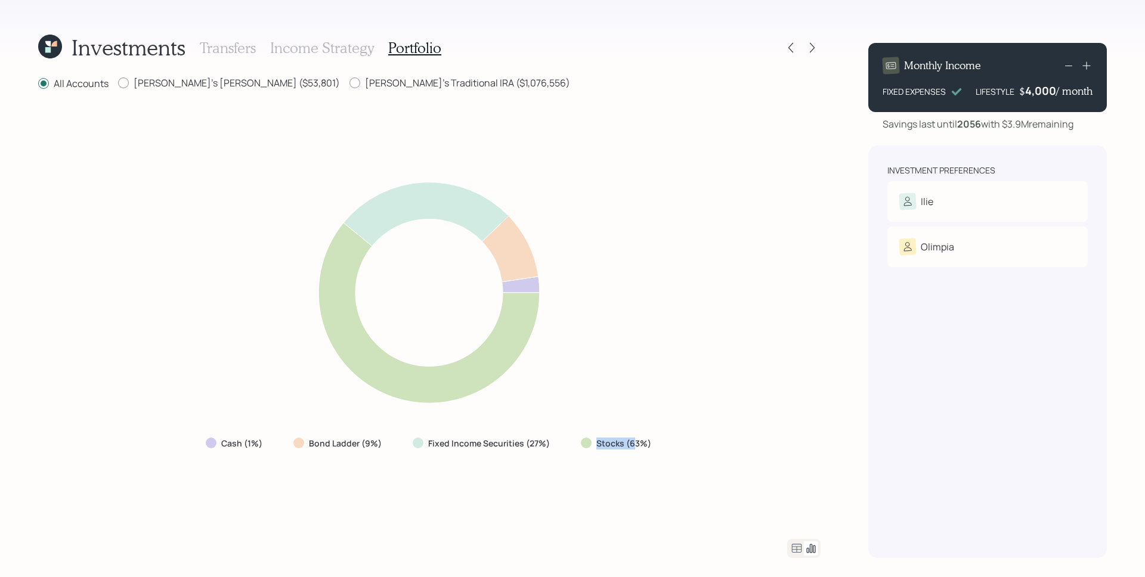
drag, startPoint x: 598, startPoint y: 447, endPoint x: 634, endPoint y: 446, distance: 36.4
click at [634, 446] on label "Stocks (63%)" at bounding box center [623, 444] width 55 height 12
click at [1046, 95] on div "4,000" at bounding box center [1040, 91] width 31 height 14
click at [1046, 95] on div "4000" at bounding box center [1042, 91] width 30 height 14
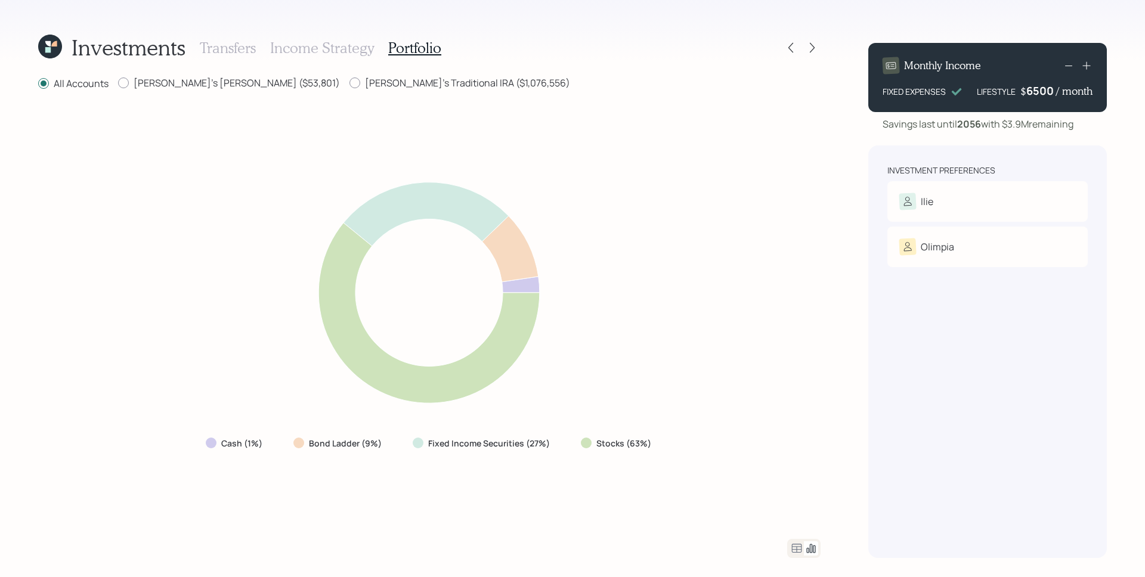
click at [1009, 138] on div "Monthly Income FIXED EXPENSES LIFESTYLE $ 6500 / month Savings last until [DATE…" at bounding box center [987, 295] width 239 height 525
click at [168, 85] on label "[PERSON_NAME]'s [PERSON_NAME] ($53,801)" at bounding box center [229, 82] width 222 height 13
click at [118, 84] on input "[PERSON_NAME]'s [PERSON_NAME] ($53,801)" at bounding box center [118, 83] width 1 height 1
radio input "true"
radio input "false"
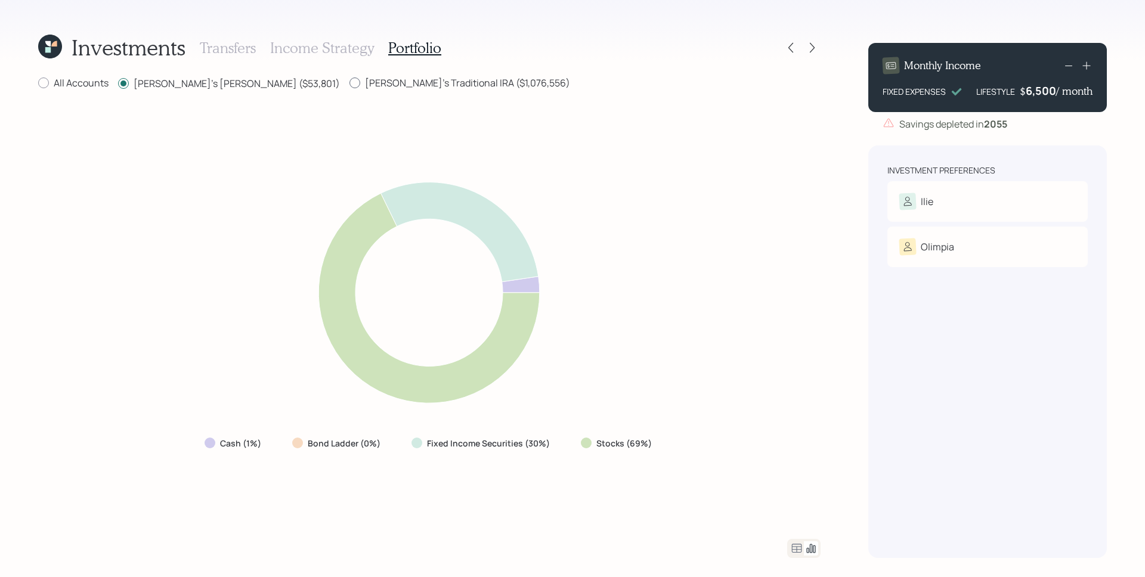
click at [383, 88] on label "[PERSON_NAME]'s Traditional IRA ($1,076,556)" at bounding box center [460, 82] width 221 height 13
click at [350, 84] on input "[PERSON_NAME]'s Traditional IRA ($1,076,556)" at bounding box center [349, 83] width 1 height 1
radio input "true"
radio input "false"
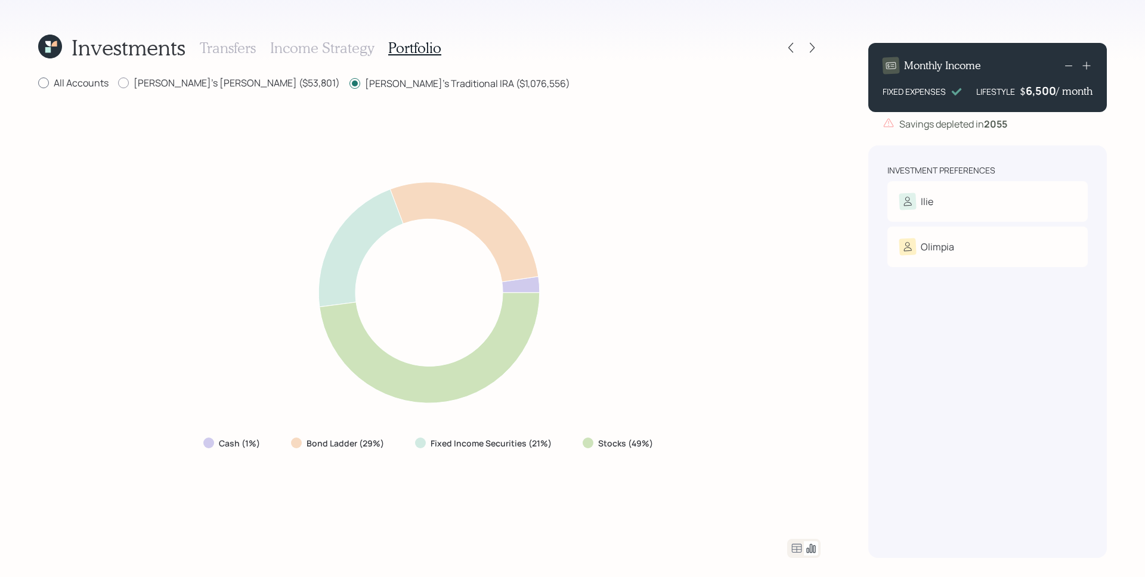
click at [107, 82] on label "All Accounts" at bounding box center [73, 82] width 70 height 13
click at [38, 83] on input "All Accounts" at bounding box center [38, 83] width 1 height 1
radio input "true"
radio input "false"
click at [155, 87] on label "[PERSON_NAME]'s [PERSON_NAME] ($53,801)" at bounding box center [229, 82] width 222 height 13
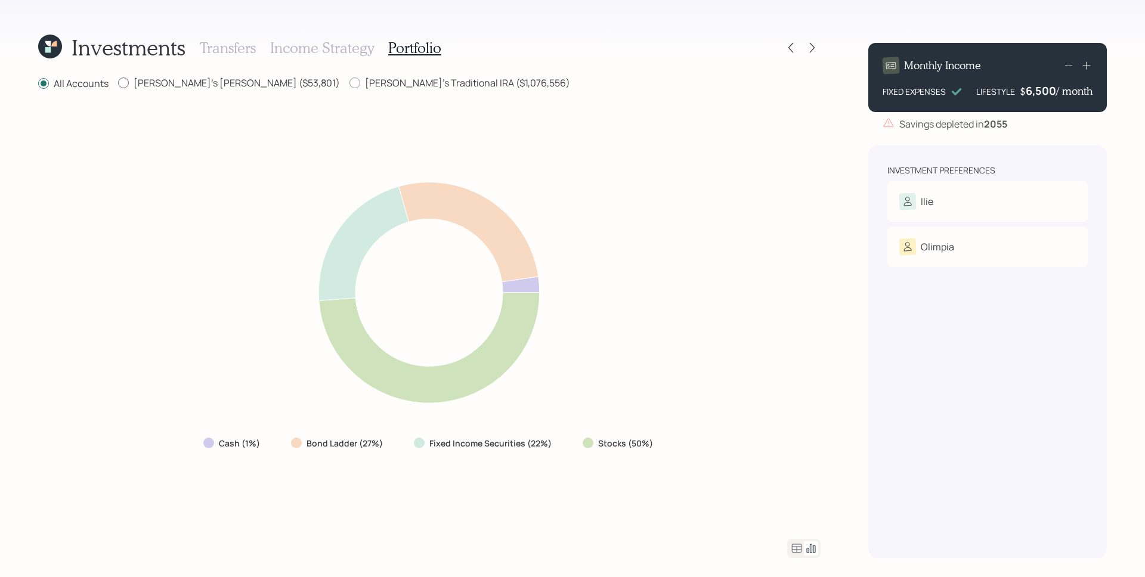
click at [118, 84] on input "[PERSON_NAME]'s [PERSON_NAME] ($53,801)" at bounding box center [118, 83] width 1 height 1
radio input "true"
radio input "false"
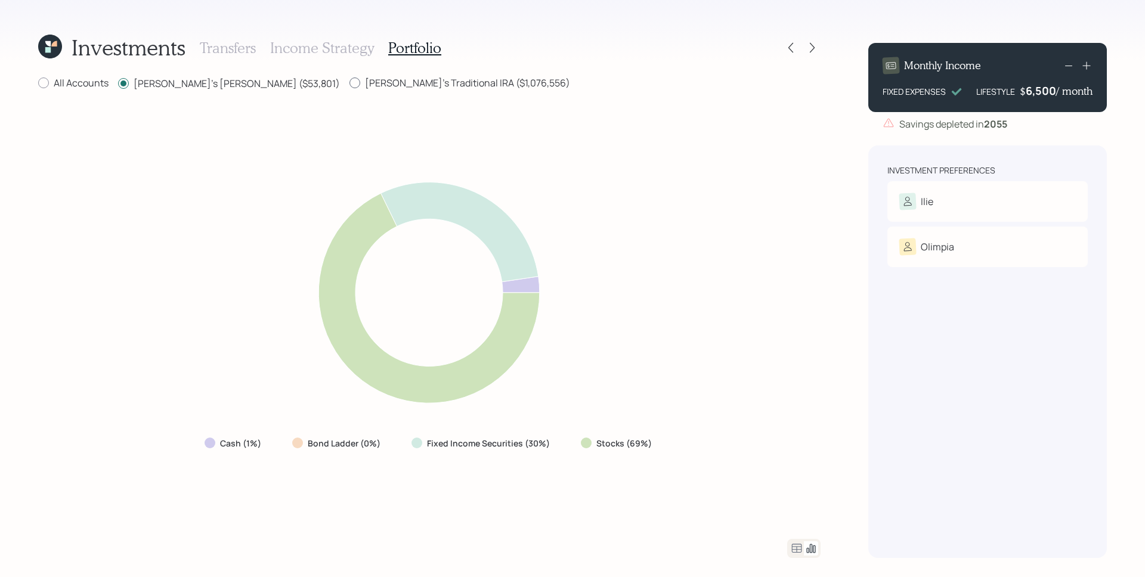
click at [350, 84] on label "[PERSON_NAME]'s Traditional IRA ($1,076,556)" at bounding box center [460, 82] width 221 height 13
click at [349, 84] on input "[PERSON_NAME]'s Traditional IRA ($1,076,556)" at bounding box center [349, 83] width 1 height 1
radio input "true"
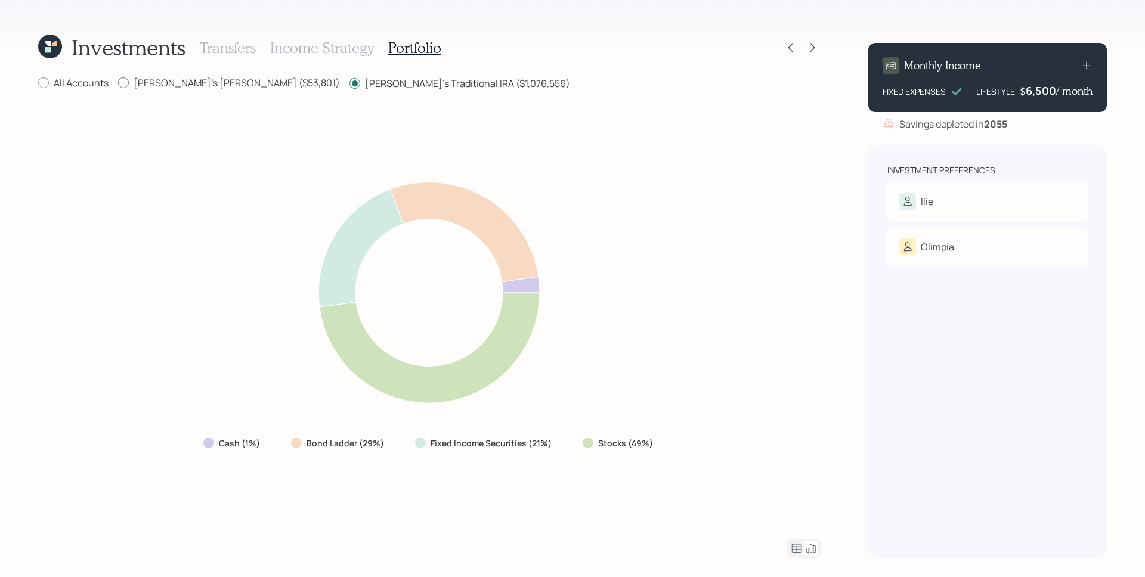
click at [186, 83] on label "[PERSON_NAME]'s [PERSON_NAME] ($53,801)" at bounding box center [229, 82] width 222 height 13
click at [118, 83] on input "[PERSON_NAME]'s [PERSON_NAME] ($53,801)" at bounding box center [118, 83] width 1 height 1
radio input "true"
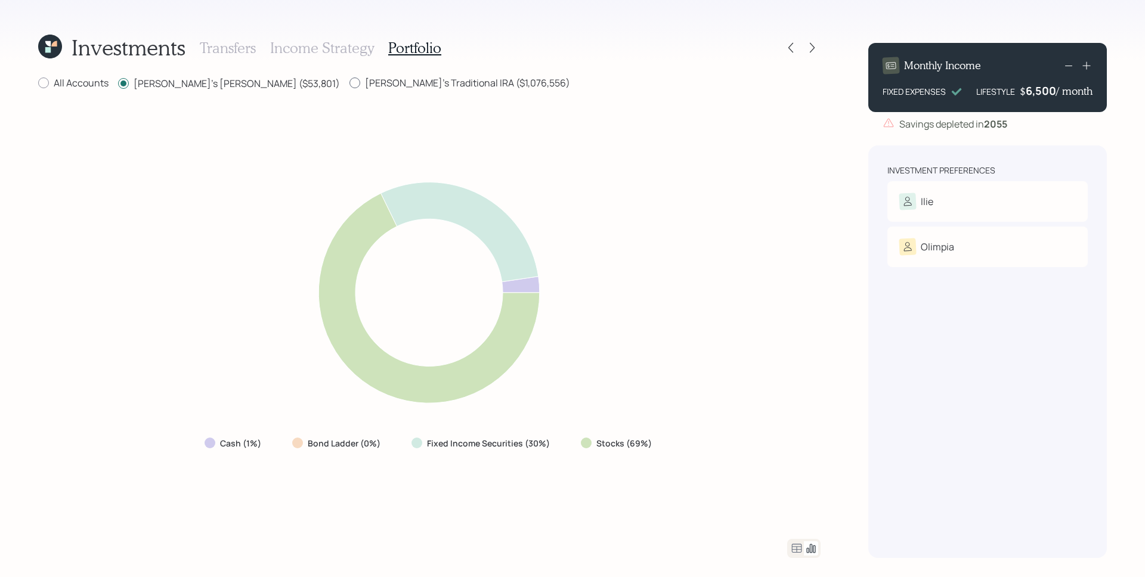
click at [350, 83] on label "[PERSON_NAME]'s Traditional IRA ($1,076,556)" at bounding box center [460, 82] width 221 height 13
click at [349, 83] on input "[PERSON_NAME]'s Traditional IRA ($1,076,556)" at bounding box center [349, 83] width 1 height 1
radio input "true"
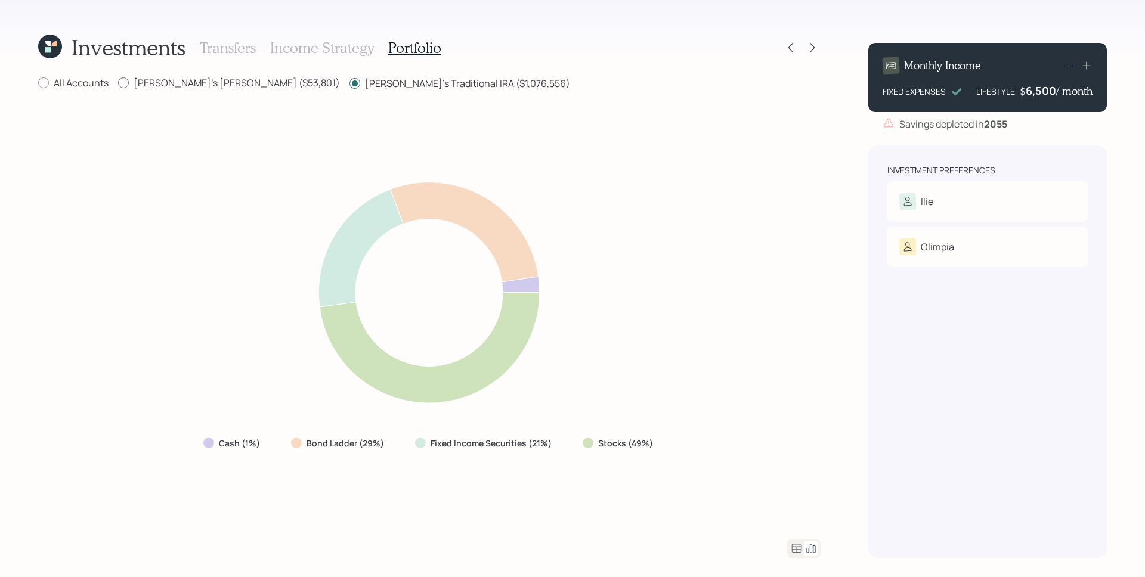
click at [184, 82] on label "[PERSON_NAME]'s [PERSON_NAME] ($53,801)" at bounding box center [229, 82] width 222 height 13
click at [118, 83] on input "[PERSON_NAME]'s [PERSON_NAME] ($53,801)" at bounding box center [118, 83] width 1 height 1
radio input "true"
radio input "false"
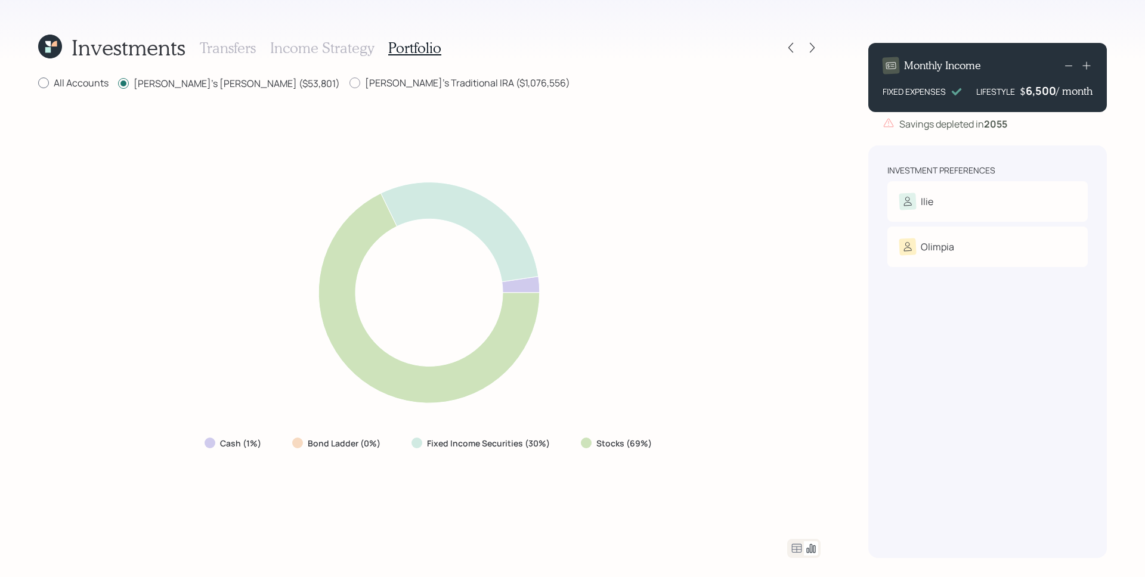
click at [98, 79] on label "All Accounts" at bounding box center [73, 82] width 70 height 13
click at [38, 83] on input "All Accounts" at bounding box center [38, 83] width 1 height 1
radio input "true"
radio input "false"
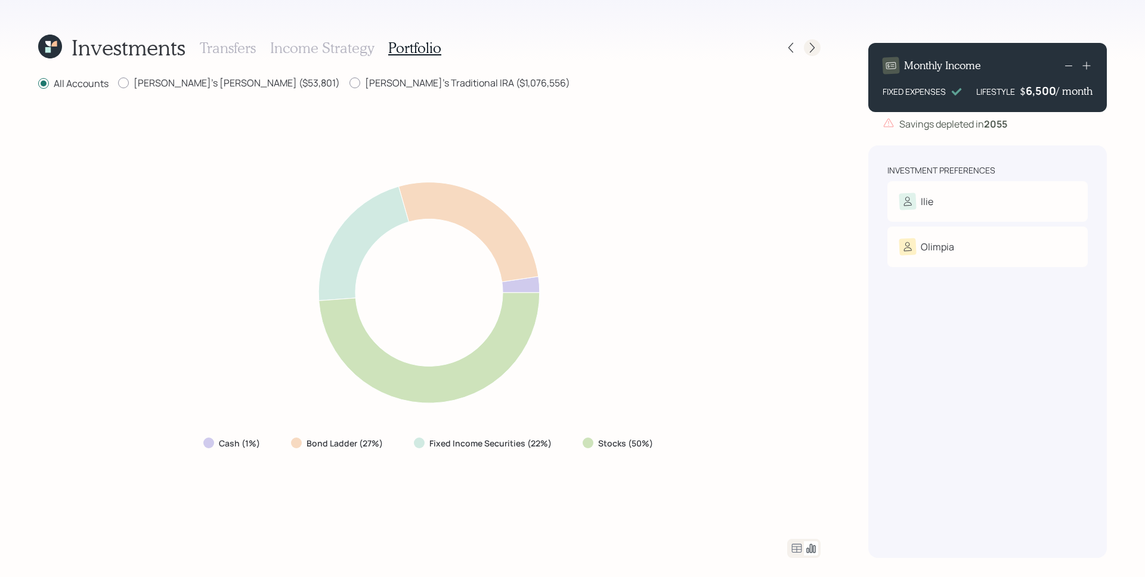
click at [814, 52] on icon at bounding box center [812, 48] width 12 height 12
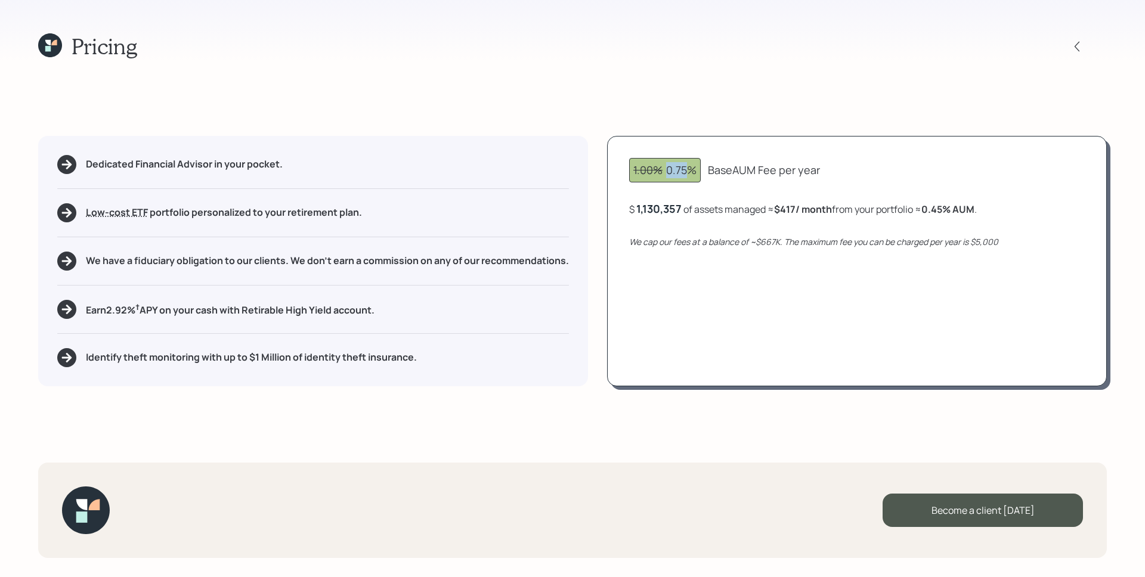
drag, startPoint x: 666, startPoint y: 169, endPoint x: 692, endPoint y: 173, distance: 27.1
click at [692, 173] on div "1.00% 0.75%" at bounding box center [664, 170] width 63 height 16
drag, startPoint x: 762, startPoint y: 243, endPoint x: 775, endPoint y: 246, distance: 14.2
click at [775, 246] on icon "We cap our fees at a balance of ~$667K. The maximum fee you can be charged per …" at bounding box center [813, 241] width 369 height 11
click at [774, 285] on div "1.00% 0.75% Base AUM Fee per year $ 1,130,357 of assets managed ≈ $417 / month …" at bounding box center [857, 261] width 500 height 251
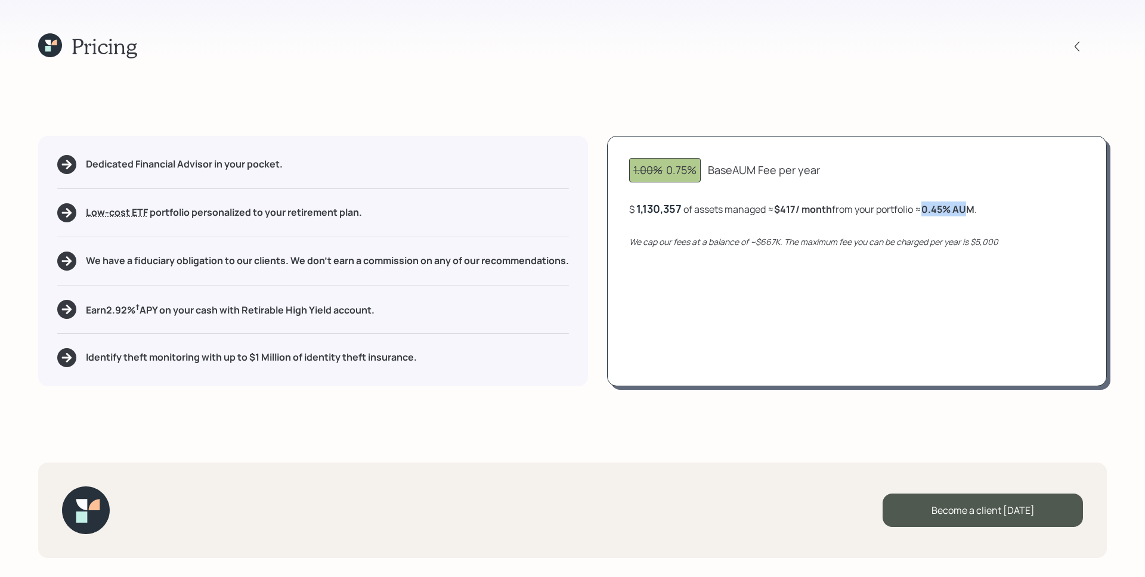
drag, startPoint x: 931, startPoint y: 212, endPoint x: 974, endPoint y: 213, distance: 43.0
click at [974, 213] on b "0.45 % AUM" at bounding box center [948, 209] width 53 height 13
click at [917, 324] on div "1.00% 0.75% Base AUM Fee per year $ 1,130,357 of assets managed ≈ $417 / month …" at bounding box center [857, 261] width 500 height 251
click at [644, 208] on div "1,130,357" at bounding box center [658, 209] width 45 height 14
click at [644, 208] on div "1130357" at bounding box center [656, 209] width 41 height 14
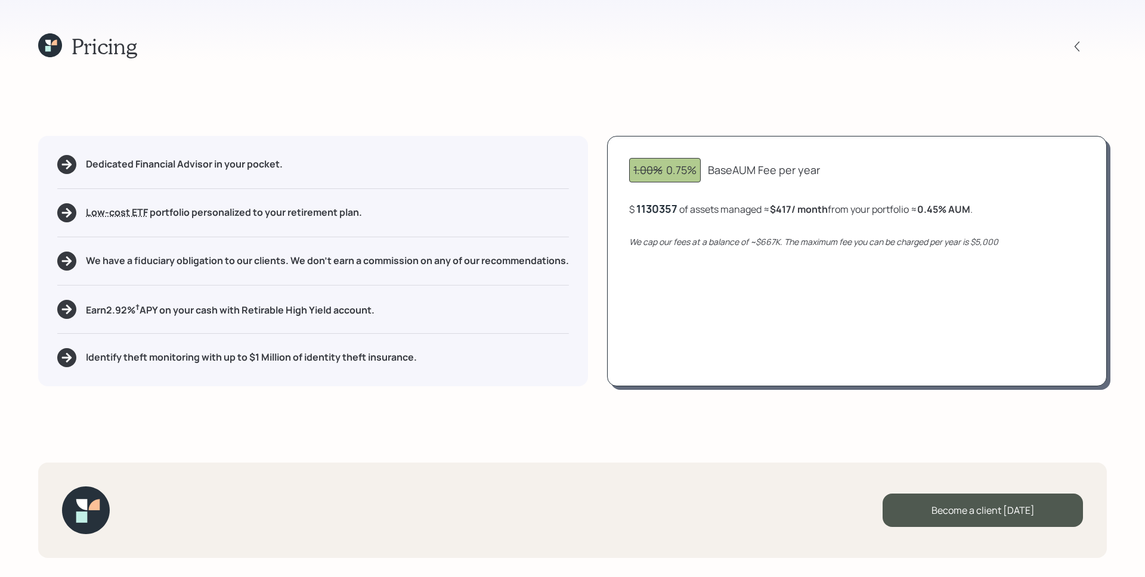
click at [777, 312] on div "1.00% 0.75% Base AUM Fee per year $ 1130357 of assets managed ≈ $417 / month fr…" at bounding box center [857, 261] width 500 height 251
drag, startPoint x: 758, startPoint y: 243, endPoint x: 778, endPoint y: 246, distance: 20.5
click at [778, 246] on icon "We cap our fees at a balance of ~$667K. The maximum fee you can be charged per …" at bounding box center [813, 241] width 369 height 11
click at [774, 292] on div "1.00% 0.75% Base AUM Fee per year $ 1,130,357 of assets managed ≈ $417 / month …" at bounding box center [857, 261] width 500 height 251
click at [662, 206] on div "1,130,357" at bounding box center [658, 209] width 45 height 14
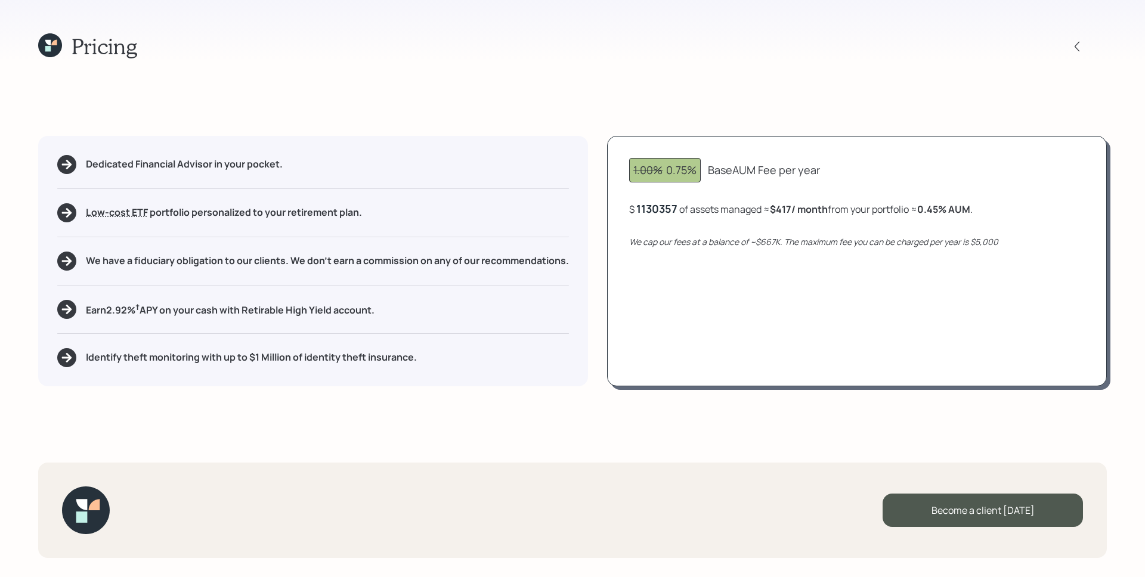
click at [662, 206] on div "1130357" at bounding box center [656, 209] width 41 height 14
click at [725, 271] on div "1.00% 0.75% Base AUM Fee per year $ 1200000 of assets managed ≈ $417 / month fr…" at bounding box center [857, 261] width 500 height 251
click at [669, 211] on div "1,200,000" at bounding box center [662, 209] width 52 height 14
click at [669, 211] on div "1200000" at bounding box center [659, 209] width 47 height 14
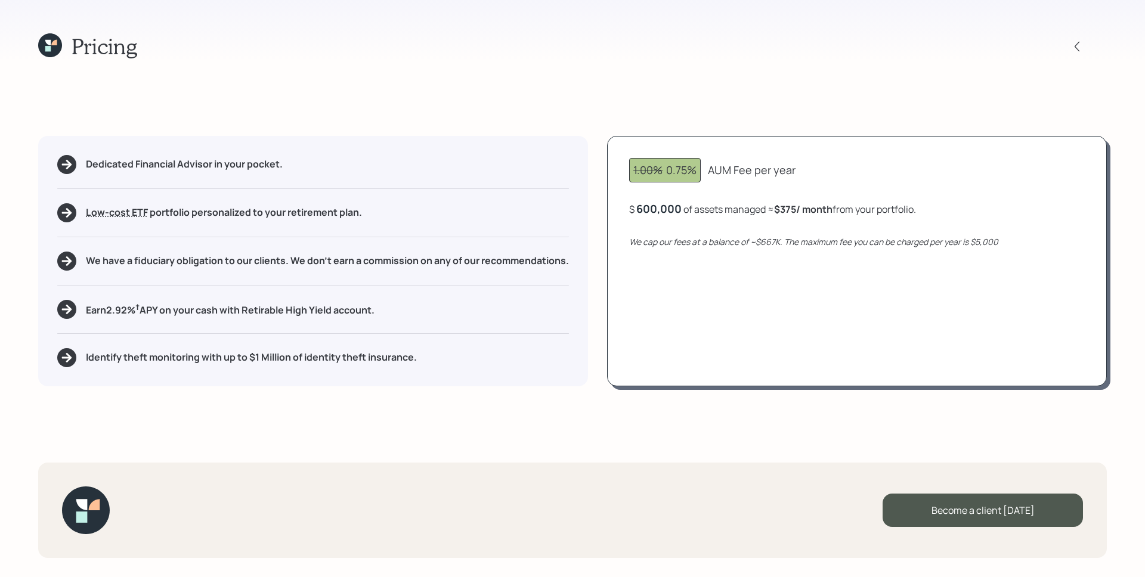
click at [827, 297] on div "1.00% 0.75% AUM Fee per year $ 600,000 of assets managed ≈ $375 / month from yo…" at bounding box center [857, 261] width 500 height 251
drag, startPoint x: 786, startPoint y: 210, endPoint x: 800, endPoint y: 208, distance: 14.4
click at [800, 208] on b "$375 / month" at bounding box center [803, 209] width 58 height 13
click at [1069, 41] on div at bounding box center [1088, 46] width 38 height 17
click at [1079, 50] on icon at bounding box center [1077, 47] width 12 height 12
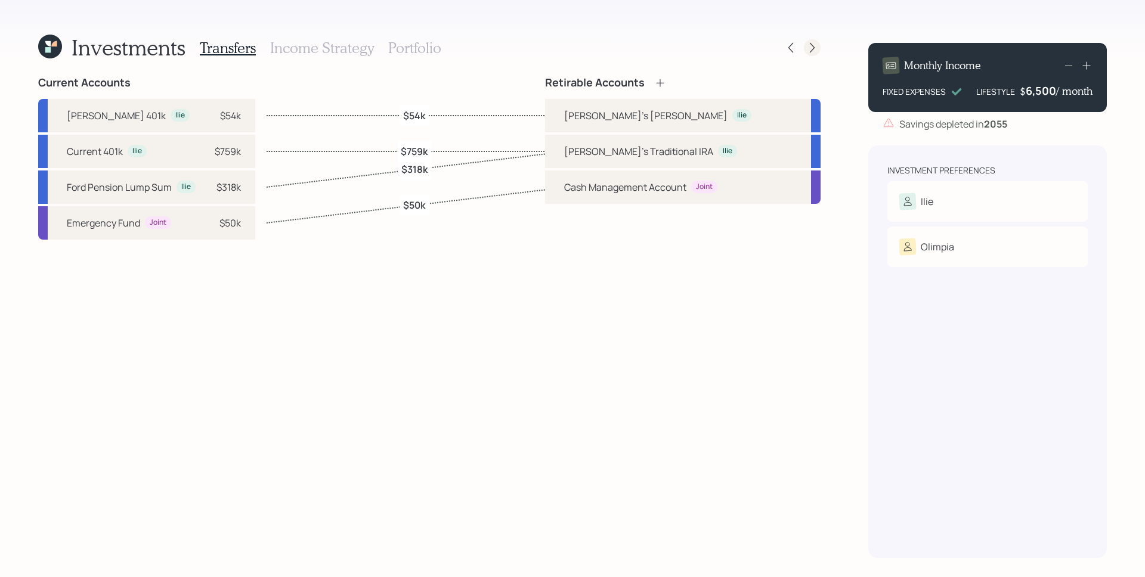
click at [807, 51] on icon at bounding box center [812, 48] width 12 height 12
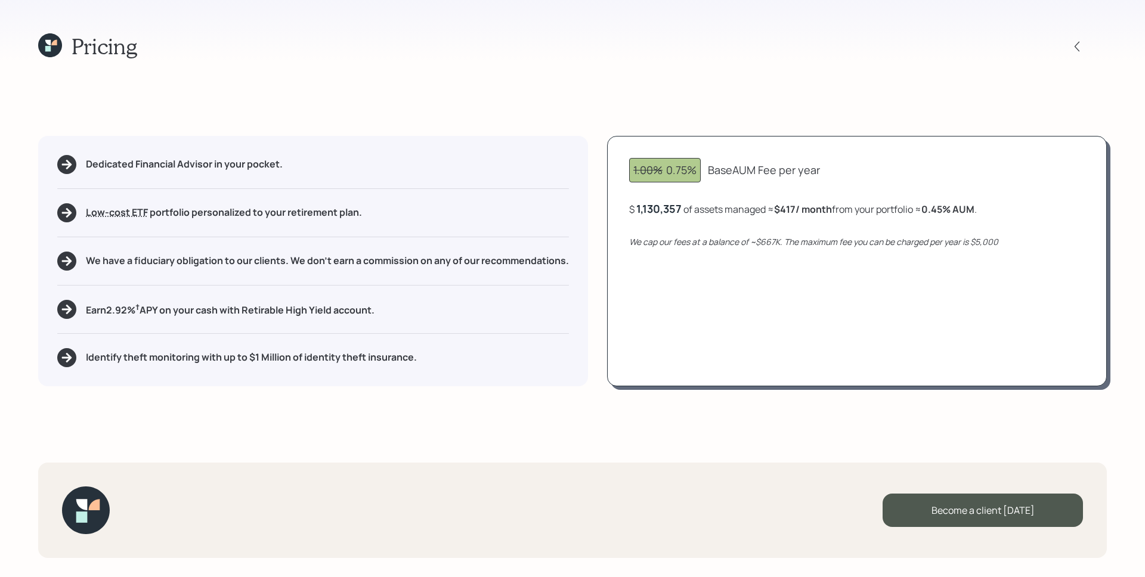
click at [869, 286] on div "1.00% 0.75% Base AUM Fee per year $ 1,130,357 of assets managed ≈ $417 / month …" at bounding box center [857, 261] width 500 height 251
drag, startPoint x: 898, startPoint y: 202, endPoint x: 650, endPoint y: 306, distance: 269.2
click at [896, 202] on div "$ 1,130,357 of assets managed ≈ $417 / month from your portfolio ≈ 0.45 % AUM ." at bounding box center [803, 209] width 348 height 15
click at [656, 205] on div "1,130,357" at bounding box center [658, 209] width 45 height 14
click at [656, 205] on div "1130357" at bounding box center [656, 209] width 41 height 14
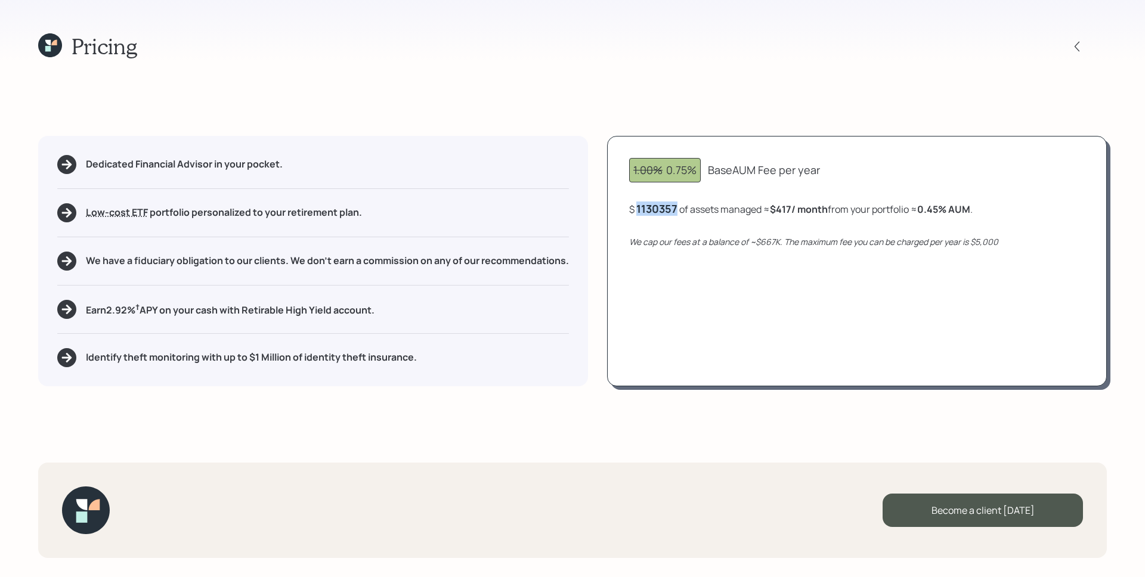
click at [656, 205] on div "1130357" at bounding box center [656, 209] width 41 height 14
click at [740, 283] on div "1.00% 0.75% Base AUM Fee per year $ 1130357 of assets managed ≈ $417 / month fr…" at bounding box center [857, 261] width 500 height 251
click at [107, 301] on div "Earn 2.92 % † APY on your cash with Retirable High Yield account." at bounding box center [313, 309] width 512 height 19
click at [41, 42] on icon at bounding box center [50, 45] width 24 height 24
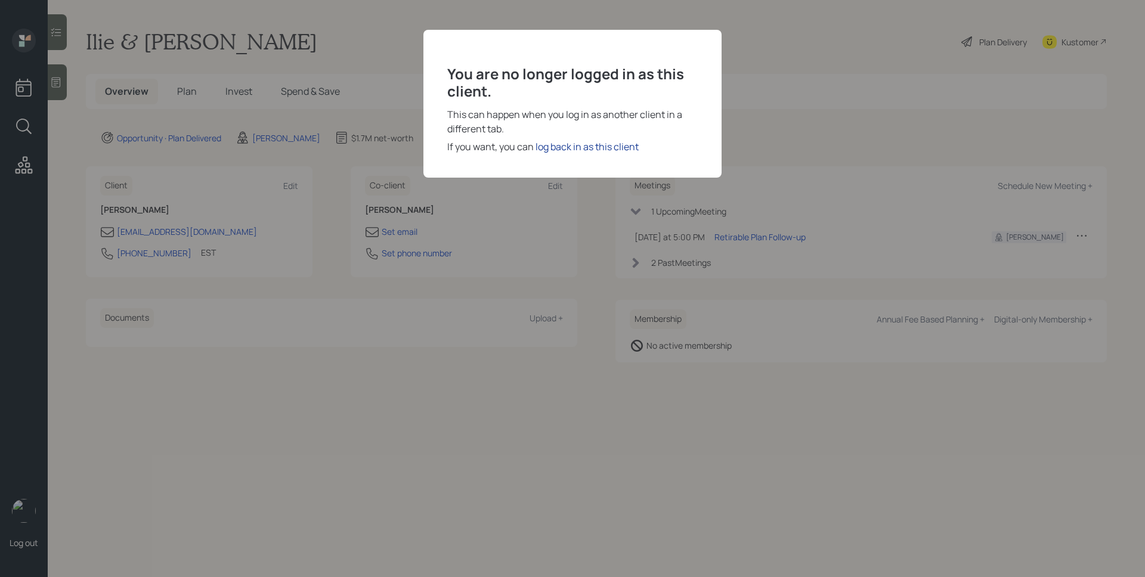
click at [577, 150] on div "log back in as this client" at bounding box center [587, 147] width 103 height 14
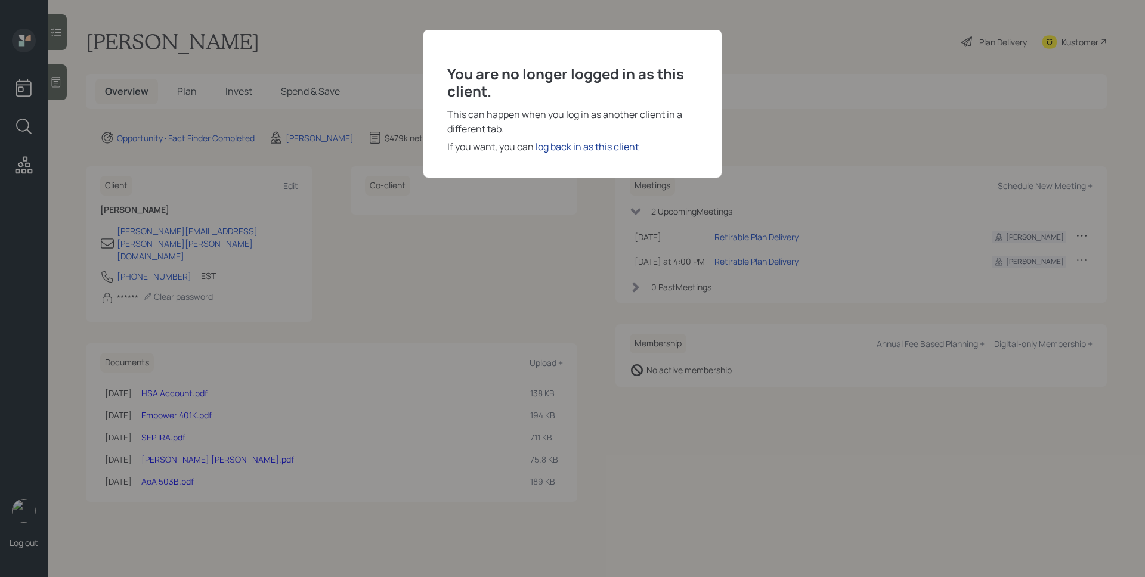
click at [608, 147] on div "log back in as this client" at bounding box center [587, 147] width 103 height 14
